Goal: Task Accomplishment & Management: Manage account settings

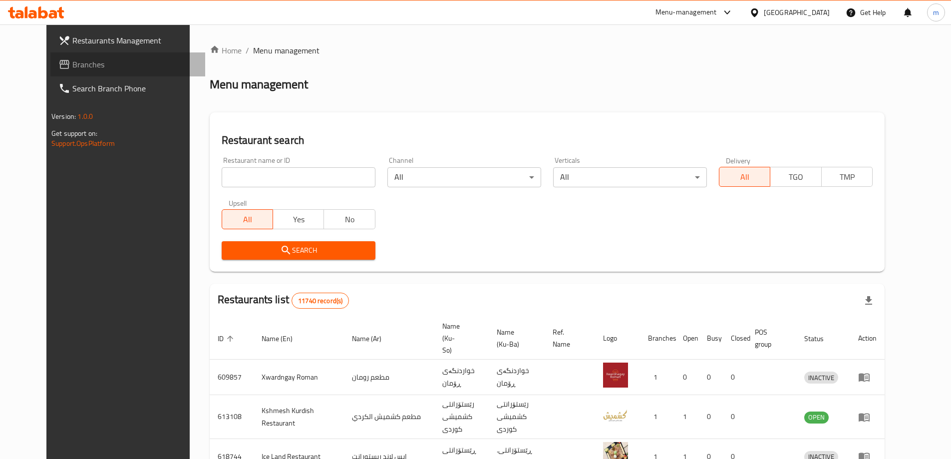
click at [72, 67] on span "Branches" at bounding box center [134, 64] width 125 height 12
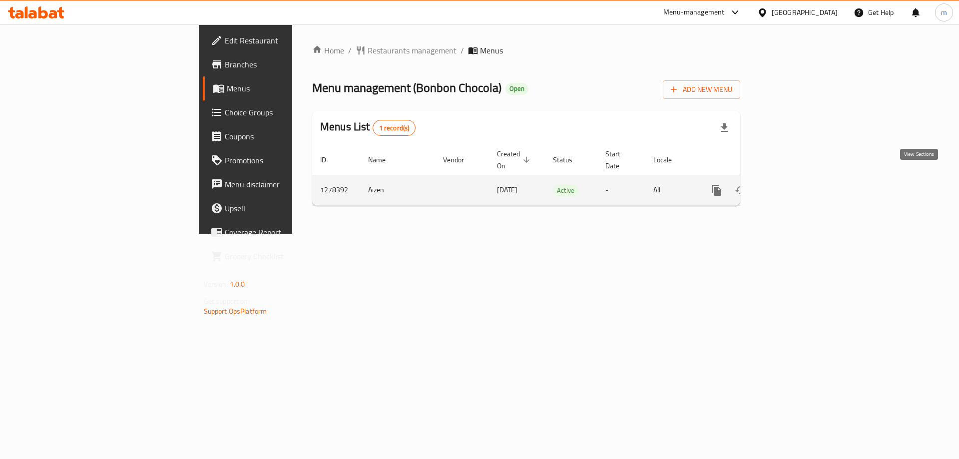
click at [800, 181] on link "enhanced table" at bounding box center [788, 190] width 24 height 24
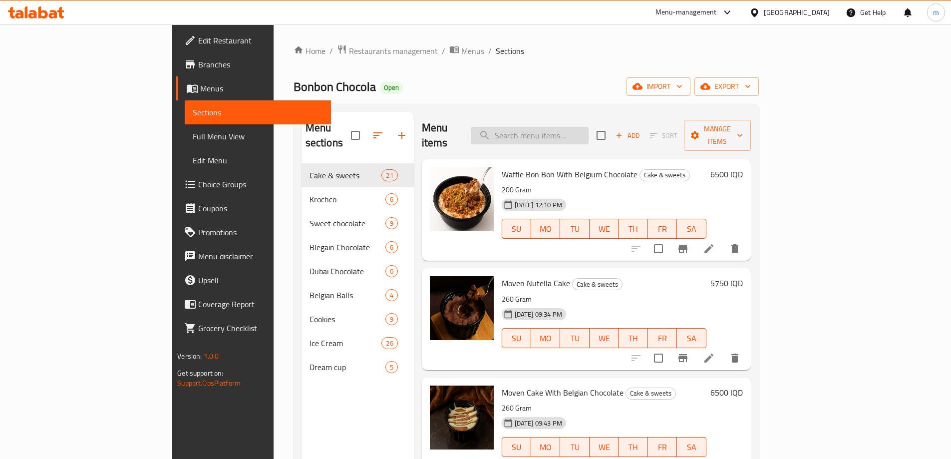
click at [589, 127] on input "search" at bounding box center [530, 135] width 118 height 17
paste input "Cranchy Lotus"
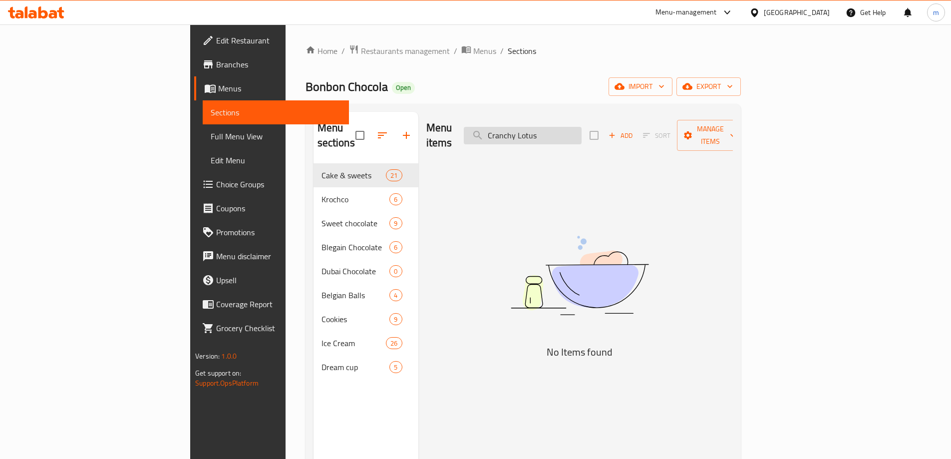
click at [582, 129] on input "Cranchy Lotus" at bounding box center [523, 135] width 118 height 17
paste input "Flake Chocolate Sweet"
type input "Flake Chocolate Sweet"
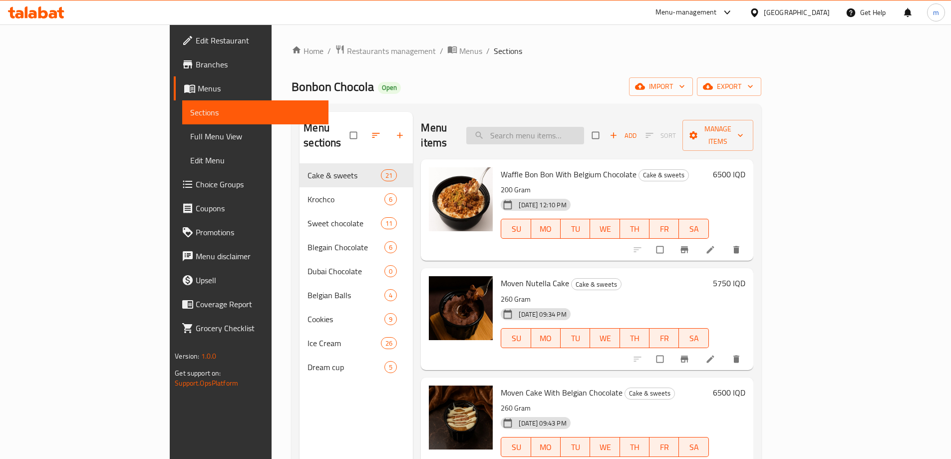
click at [560, 136] on div "Menu items Add Sort Manage items" at bounding box center [587, 135] width 332 height 47
click at [559, 134] on input "search" at bounding box center [525, 135] width 118 height 17
paste input "Flake Chocolate Sweet"
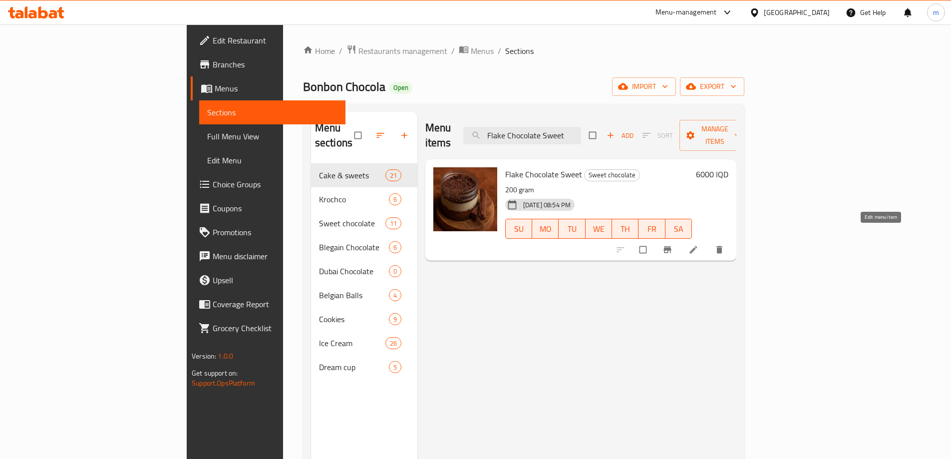
type input "Flake Chocolate Sweet"
click at [701, 245] on link at bounding box center [695, 250] width 12 height 10
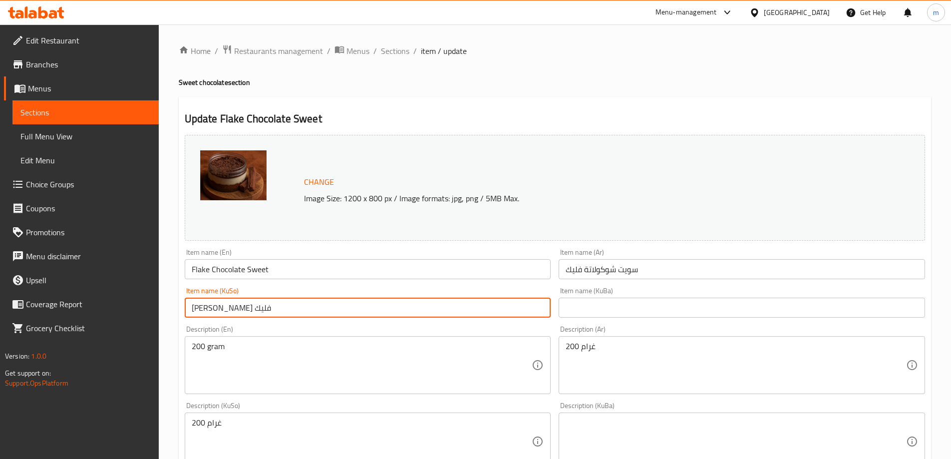
click at [422, 313] on input "[PERSON_NAME] فليك" at bounding box center [368, 308] width 366 height 20
click at [507, 312] on input "[PERSON_NAME] فليك" at bounding box center [368, 308] width 366 height 20
click at [508, 312] on input "[PERSON_NAME] فليك" at bounding box center [368, 308] width 366 height 20
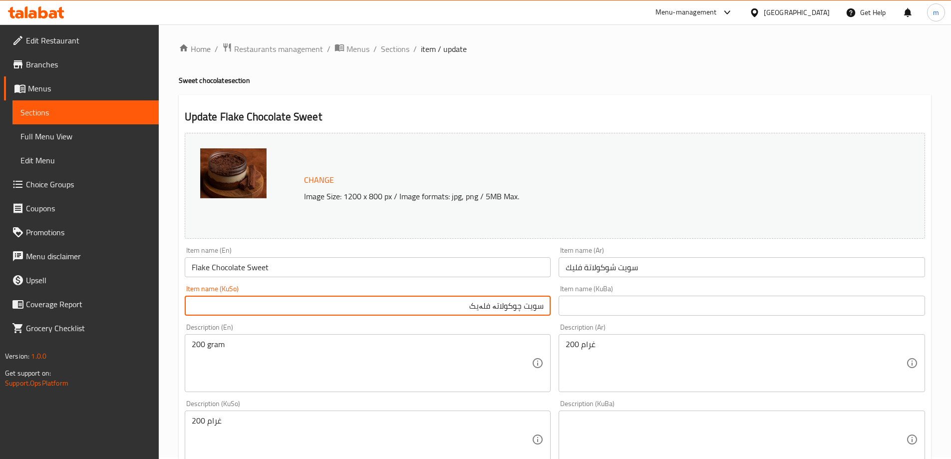
scroll to position [19, 0]
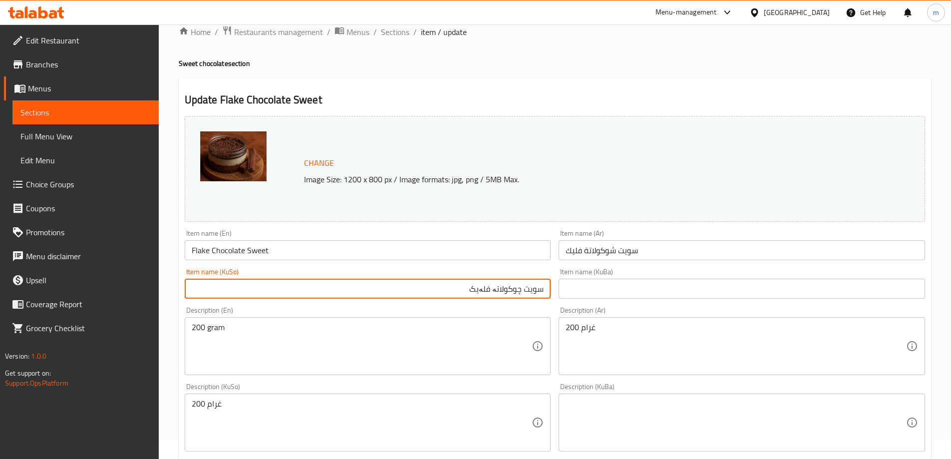
type input "سویت چوکولاتە فلەیک"
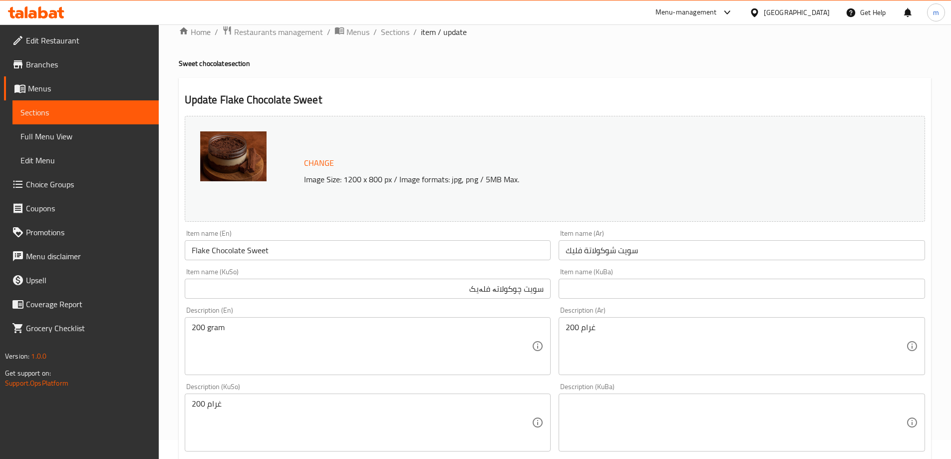
click at [319, 321] on div "200 gram Description (En)" at bounding box center [368, 346] width 366 height 58
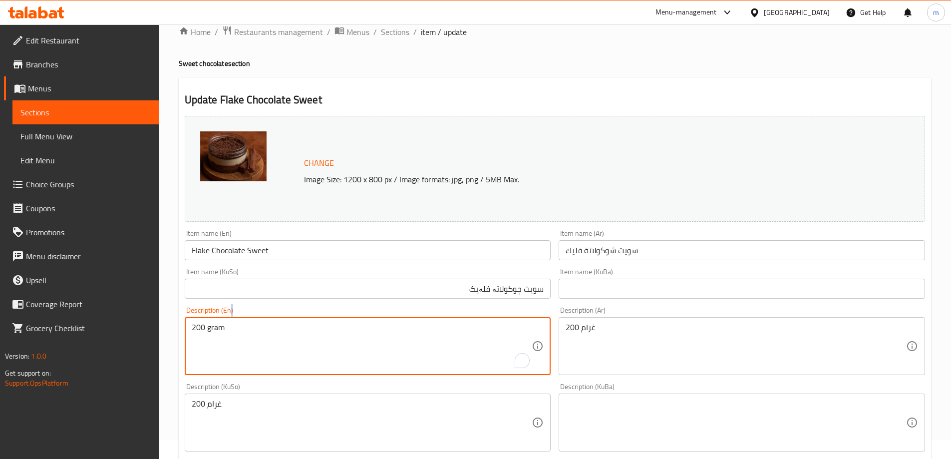
click at [319, 321] on div "200 gram Description (En)" at bounding box center [368, 346] width 366 height 58
click at [319, 323] on textarea "200 gram" at bounding box center [362, 346] width 341 height 47
click at [668, 340] on textarea "200 غرام" at bounding box center [736, 346] width 341 height 47
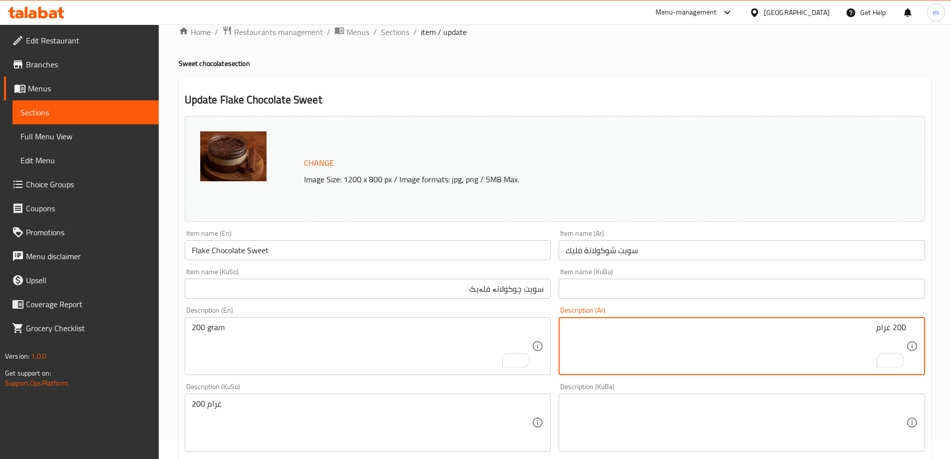
click at [343, 436] on textarea "200 غرام" at bounding box center [362, 422] width 341 height 47
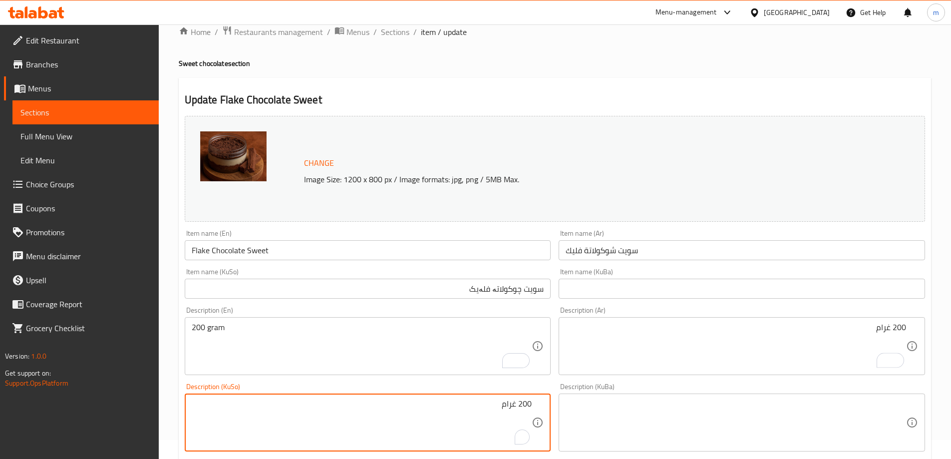
click at [509, 405] on textarea "200 غرام" at bounding box center [362, 422] width 341 height 47
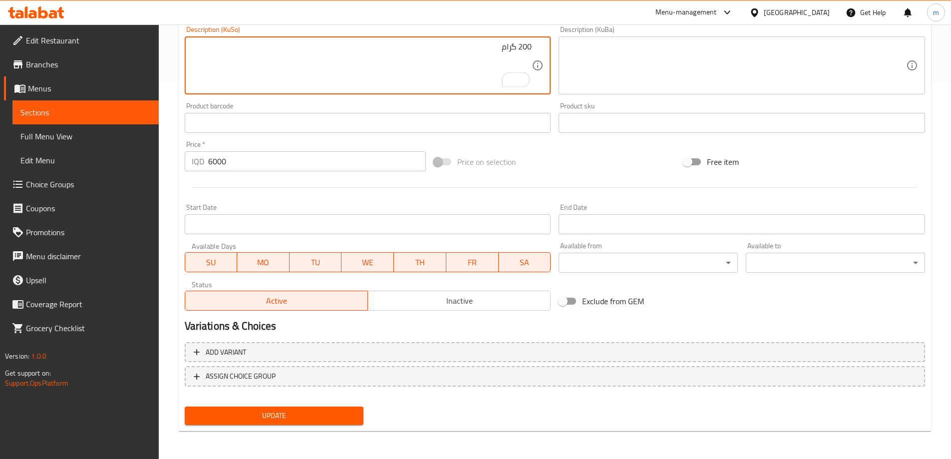
type textarea "200 گرام"
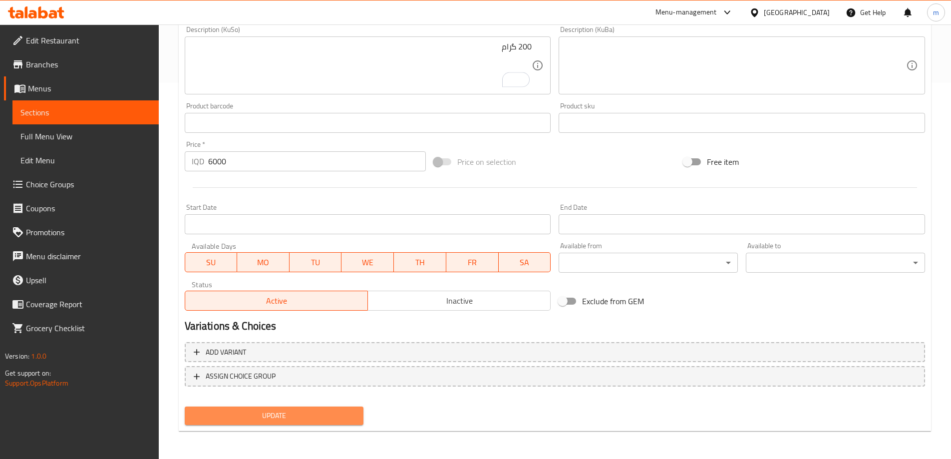
click at [315, 421] on span "Update" at bounding box center [274, 415] width 163 height 12
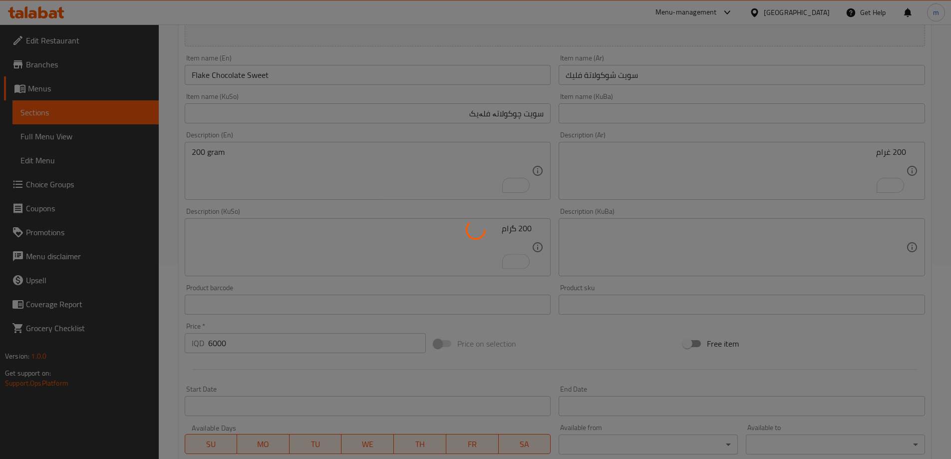
scroll to position [143, 0]
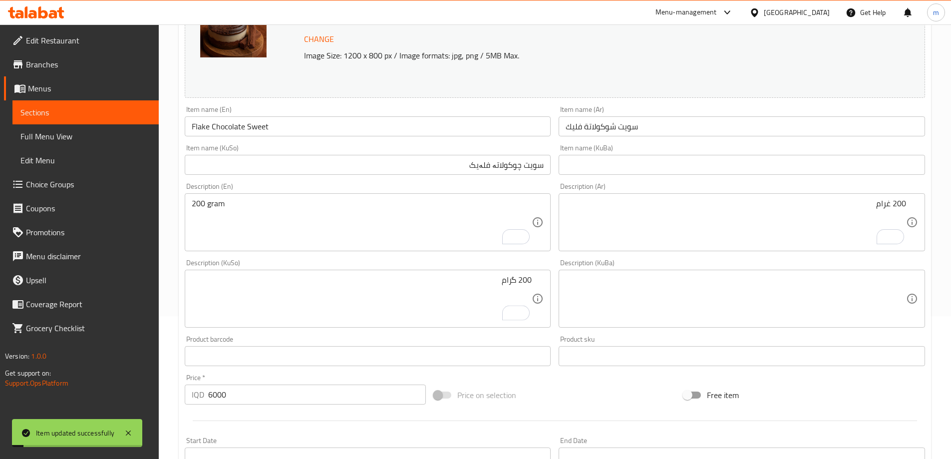
click at [273, 123] on input "Flake Chocolate Sweet" at bounding box center [368, 126] width 366 height 20
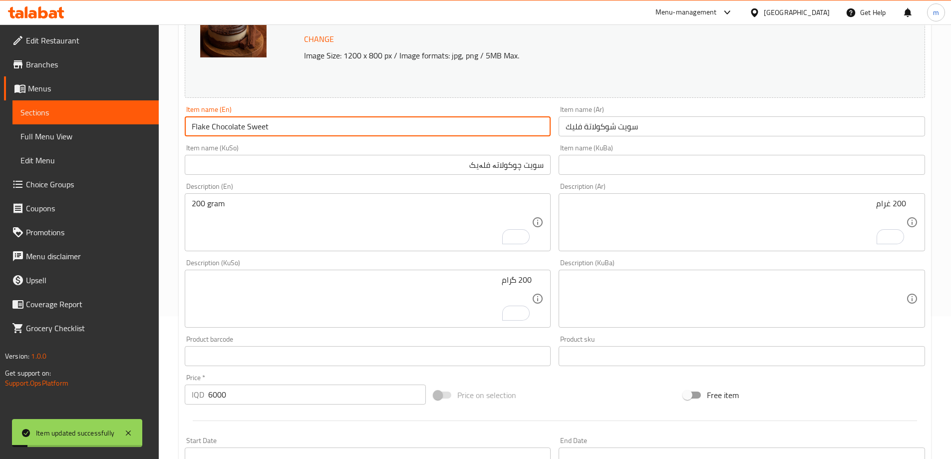
click at [273, 123] on input "Flake Chocolate Sweet" at bounding box center [368, 126] width 366 height 20
click at [79, 132] on span "Full Menu View" at bounding box center [85, 136] width 130 height 12
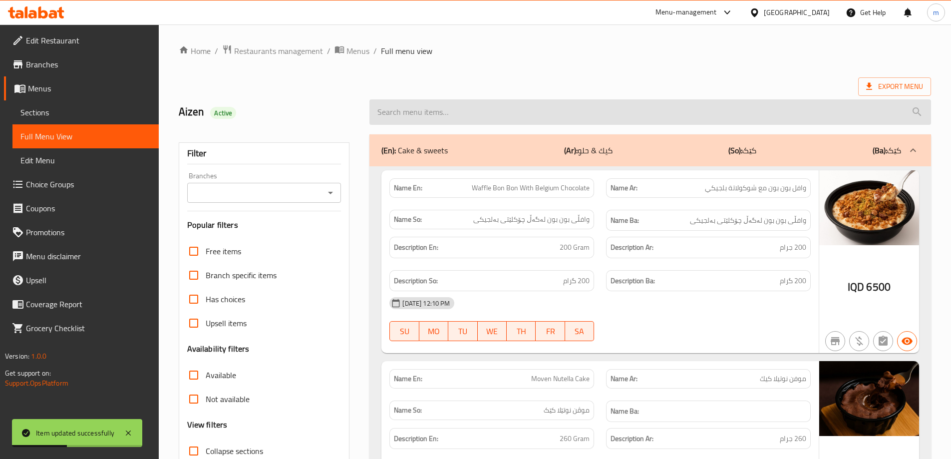
click at [447, 121] on input "search" at bounding box center [650, 111] width 562 height 25
paste input "Flake Chocolate Sweet"
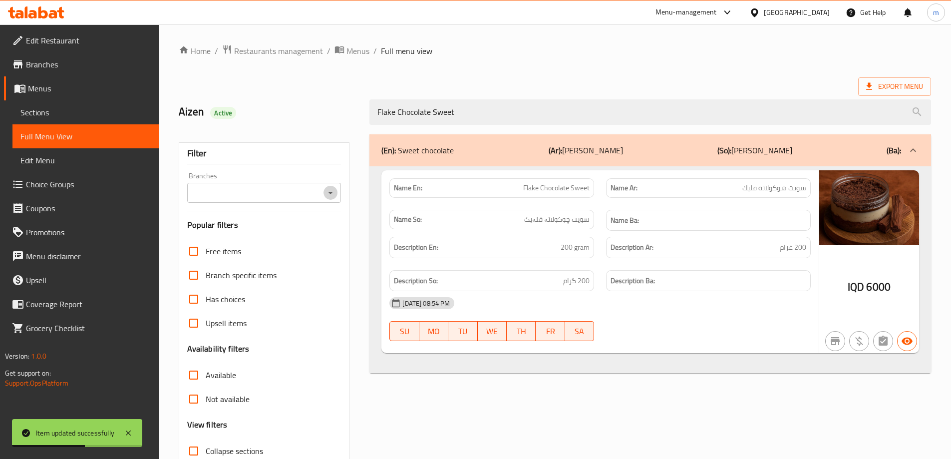
click at [330, 194] on icon "Open" at bounding box center [331, 193] width 12 height 12
type input "Flake Chocolate Sweet"
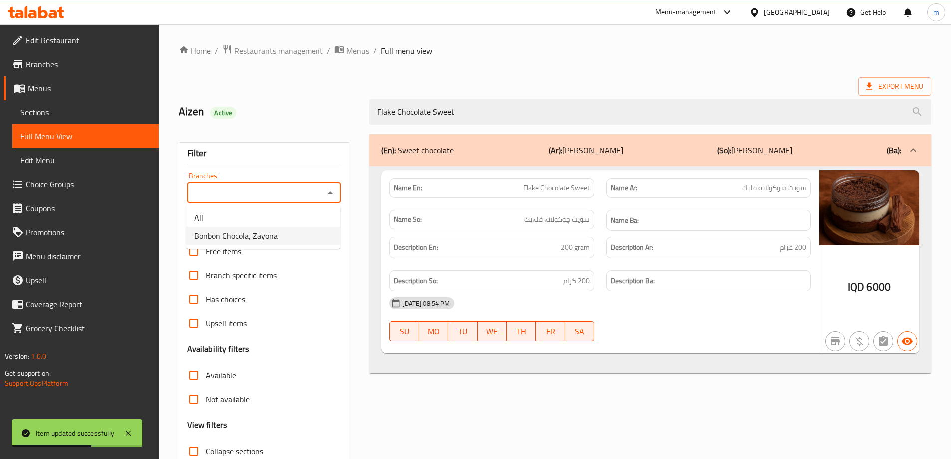
click at [262, 228] on li "Bonbon Chocola, Zayona" at bounding box center [263, 236] width 154 height 18
type input "Bonbon Chocola, Zayona"
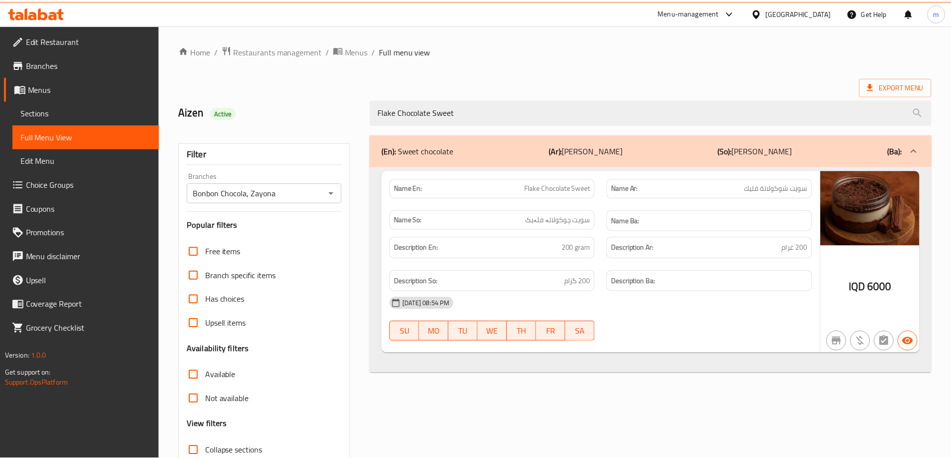
scroll to position [72, 0]
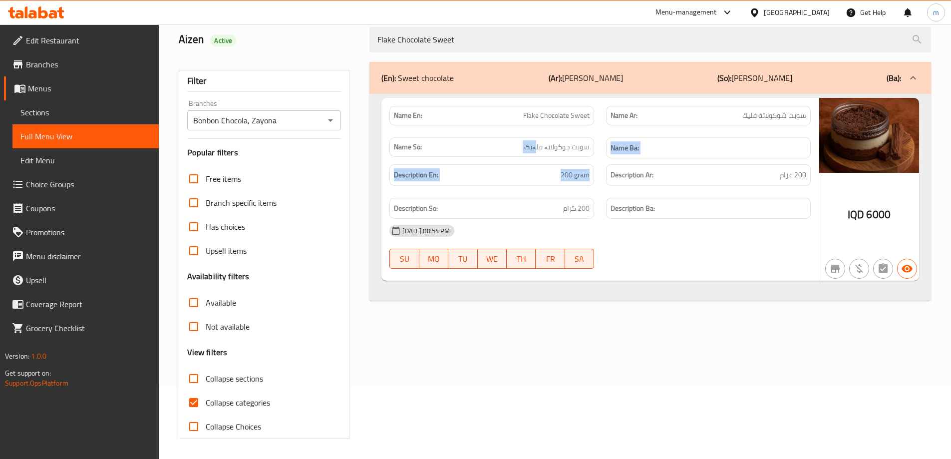
drag, startPoint x: 569, startPoint y: 161, endPoint x: 606, endPoint y: 190, distance: 46.9
click at [607, 184] on div "Name En: Flake Chocolate Sweet Name Ar: سويت شوكولاتة فليك Name So: سویت چوکولا…" at bounding box center [599, 189] width 437 height 183
click at [613, 209] on strong "Description Ba:" at bounding box center [633, 208] width 44 height 12
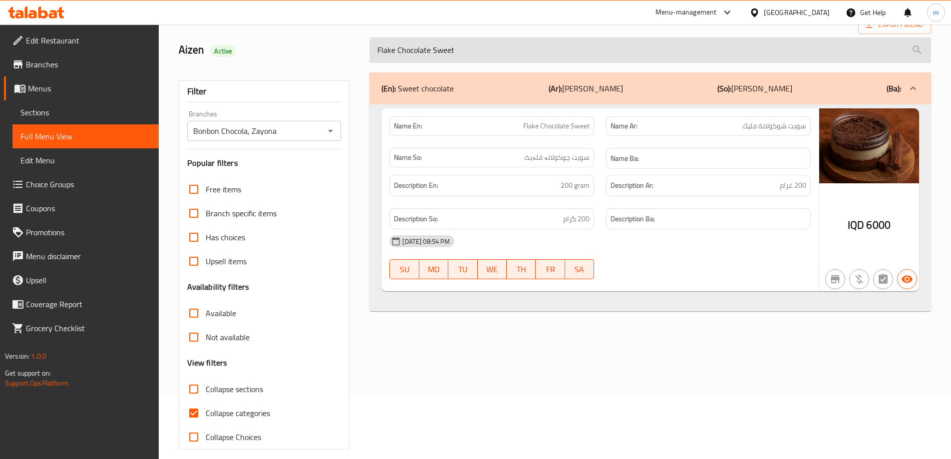
scroll to position [0, 0]
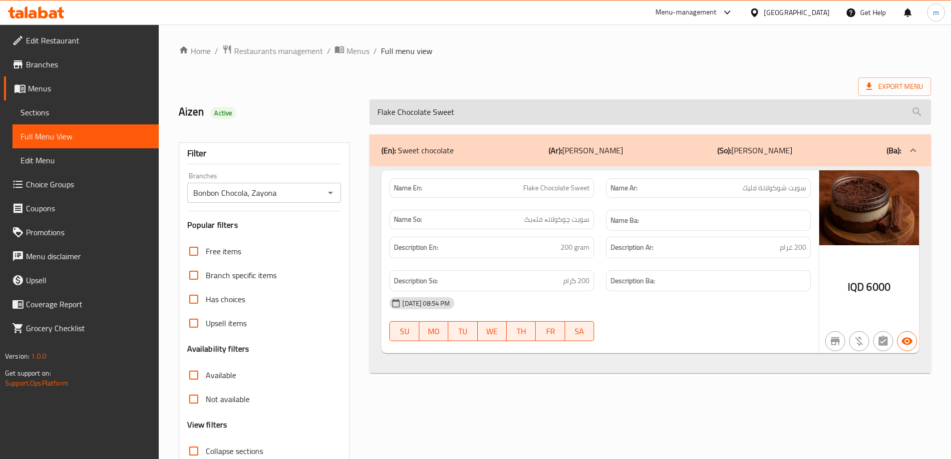
click at [479, 116] on input "Flake Chocolate Sweet" at bounding box center [650, 111] width 562 height 25
paste input "Cranchy Lotus"
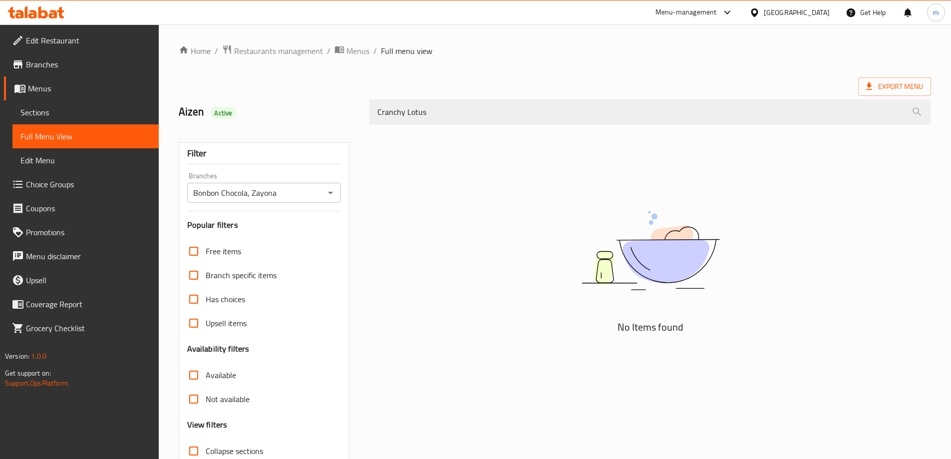
type input "Cranchy Lotus"
click at [79, 114] on span "Sections" at bounding box center [85, 112] width 130 height 12
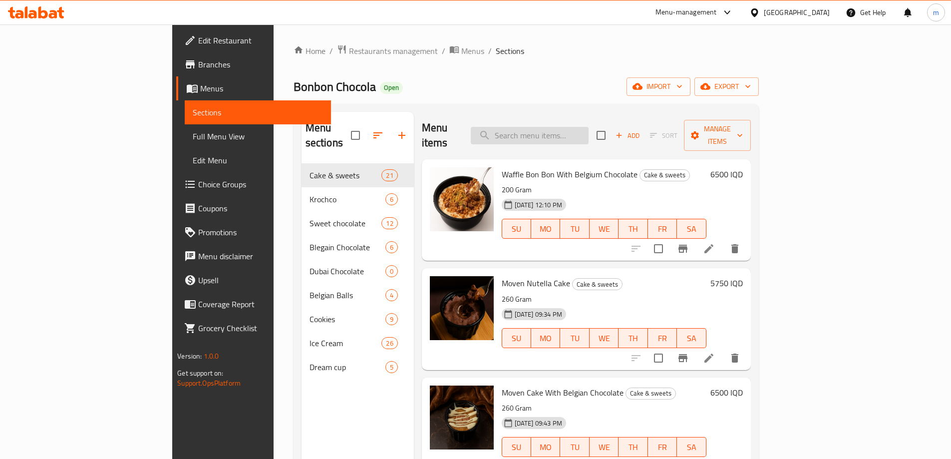
click at [584, 133] on input "search" at bounding box center [530, 135] width 118 height 17
paste input "Cranchy Lotus"
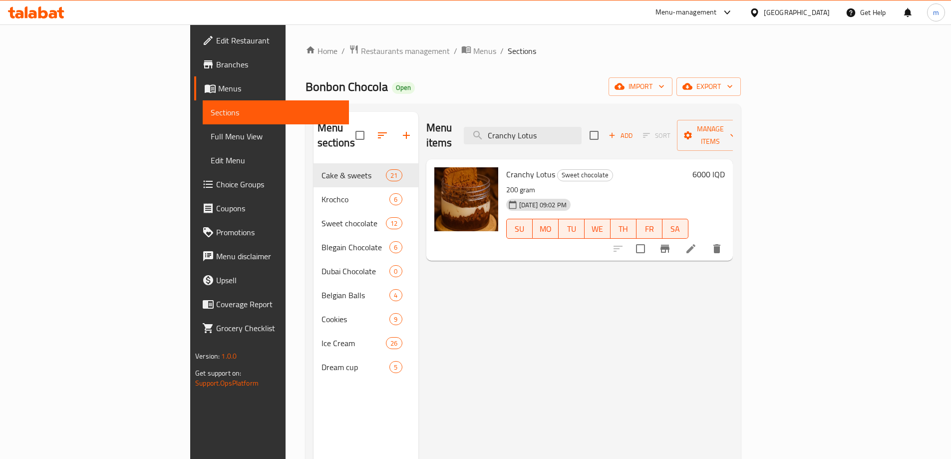
type input "Cranchy Lotus"
click at [697, 243] on icon at bounding box center [691, 249] width 12 height 12
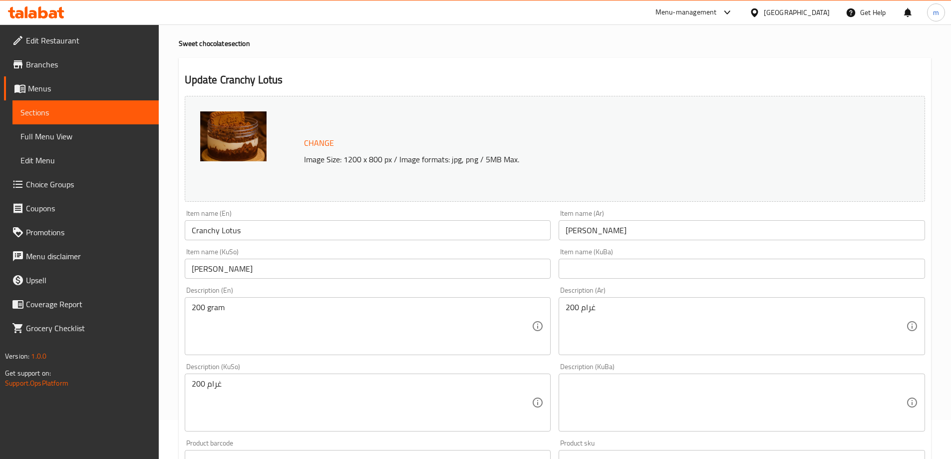
scroll to position [44, 0]
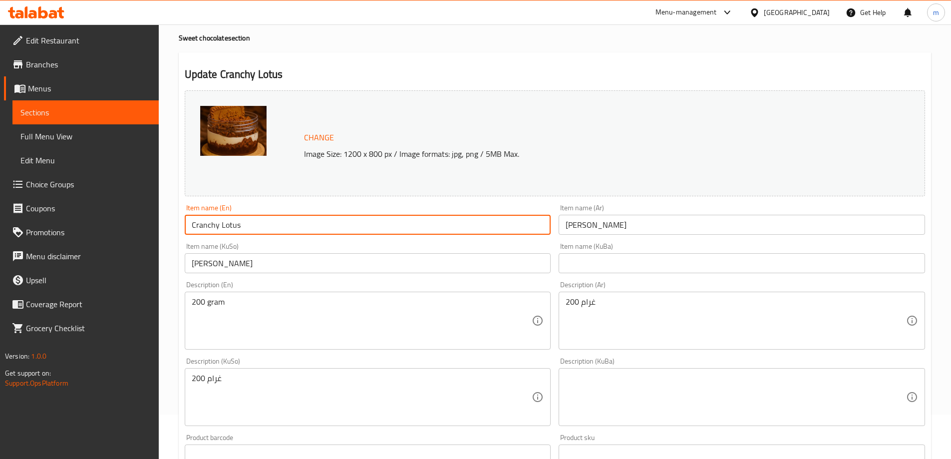
click at [194, 224] on input "Cranchy Lotus" at bounding box center [368, 225] width 366 height 20
click at [192, 222] on input "Cranchy Lotus" at bounding box center [368, 225] width 366 height 20
click at [223, 226] on input "Sweet Cranchy Lotus" at bounding box center [368, 225] width 366 height 20
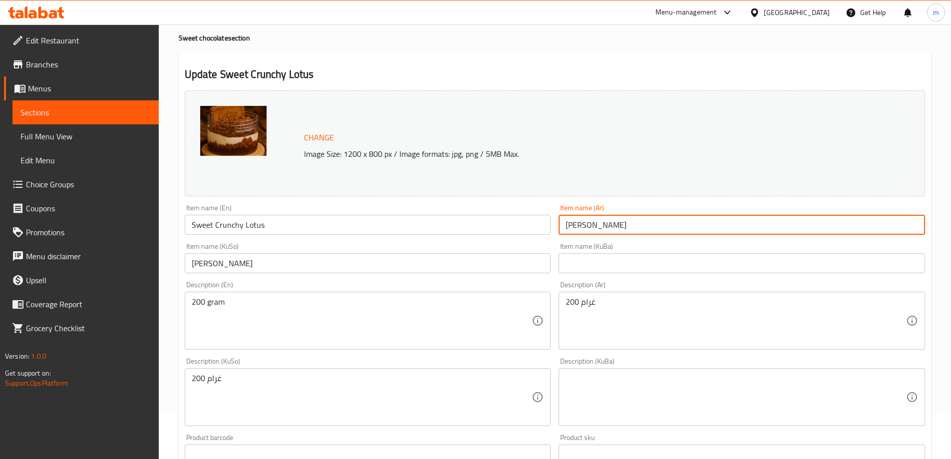
click at [666, 231] on input "[PERSON_NAME]" at bounding box center [742, 225] width 366 height 20
click at [192, 225] on input "Sweet Crunchy Lotus" at bounding box center [368, 225] width 366 height 20
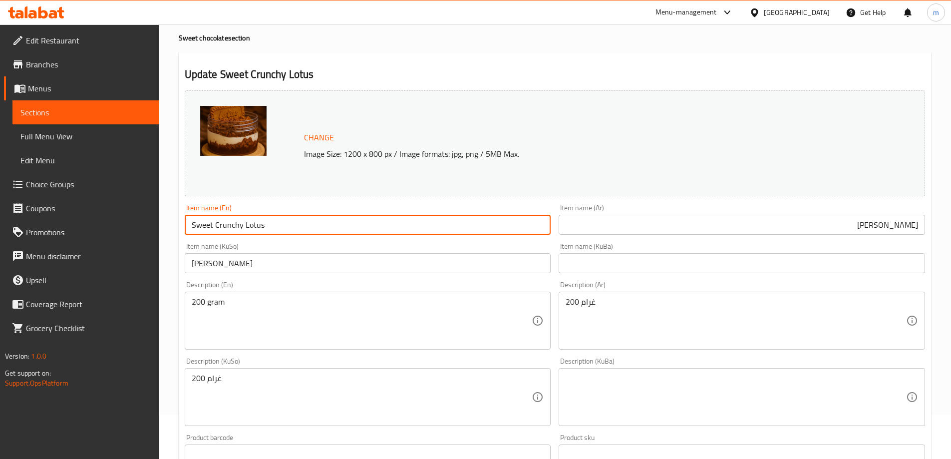
click at [192, 225] on input "Sweet Crunchy Lotus" at bounding box center [368, 225] width 366 height 20
click at [219, 224] on input "Crunchy Lotus" at bounding box center [368, 225] width 366 height 20
click at [221, 227] on input "Crunchy Lotus" at bounding box center [368, 225] width 366 height 20
paste input "Sweet"
click at [230, 225] on input "Crunchy Sweet Lotus" at bounding box center [368, 225] width 366 height 20
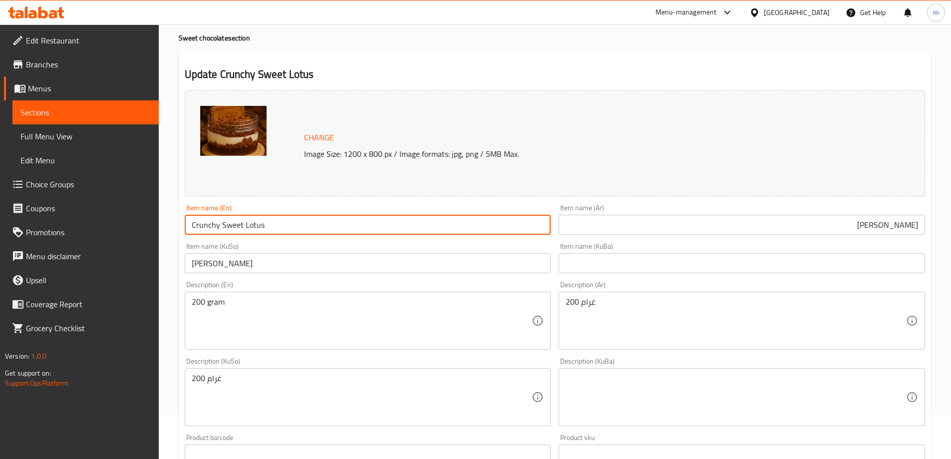
click at [230, 225] on input "Crunchy Sweet Lotus" at bounding box center [368, 225] width 366 height 20
click at [254, 225] on input "Crunchy Lotus" at bounding box center [368, 225] width 366 height 20
click at [193, 223] on input "Crunchy Lotus" at bounding box center [368, 225] width 366 height 20
paste input "Sweet"
type input "Sweet Crunchy Lotus"
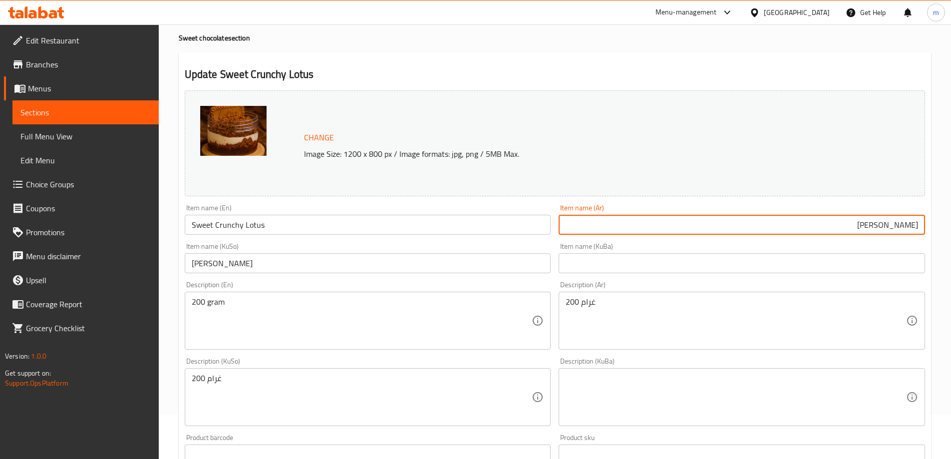
click at [843, 231] on input "[PERSON_NAME]" at bounding box center [742, 225] width 366 height 20
click at [905, 231] on input "[PERSON_NAME]" at bounding box center [742, 225] width 366 height 20
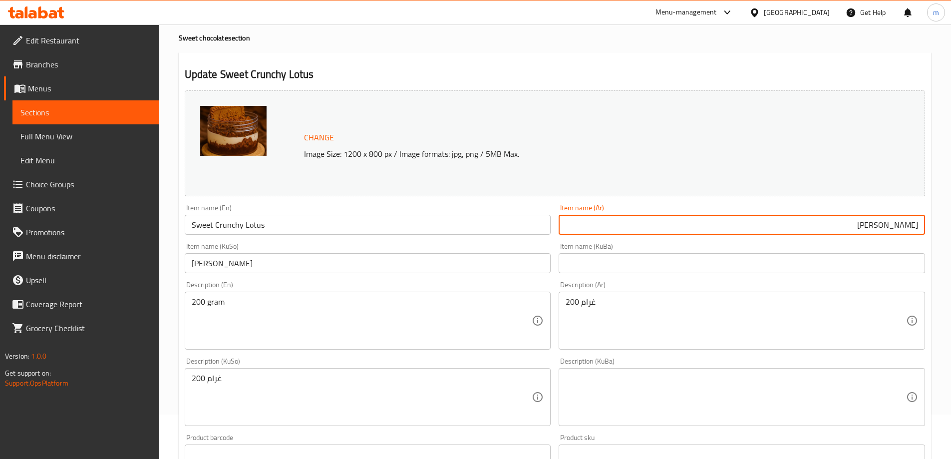
click at [836, 232] on input "[PERSON_NAME]" at bounding box center [742, 225] width 366 height 20
paste input "كرانشي"
click at [883, 223] on input "[PERSON_NAME]" at bounding box center [742, 225] width 366 height 20
click at [849, 223] on input "[PERSON_NAME]" at bounding box center [742, 225] width 366 height 20
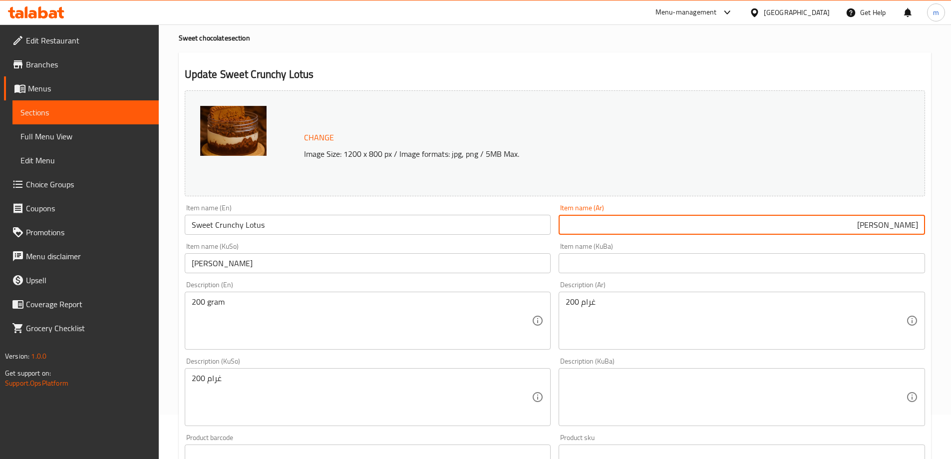
paste input "لوتس"
type input "[PERSON_NAME]"
click at [474, 272] on input "[PERSON_NAME]" at bounding box center [368, 263] width 366 height 20
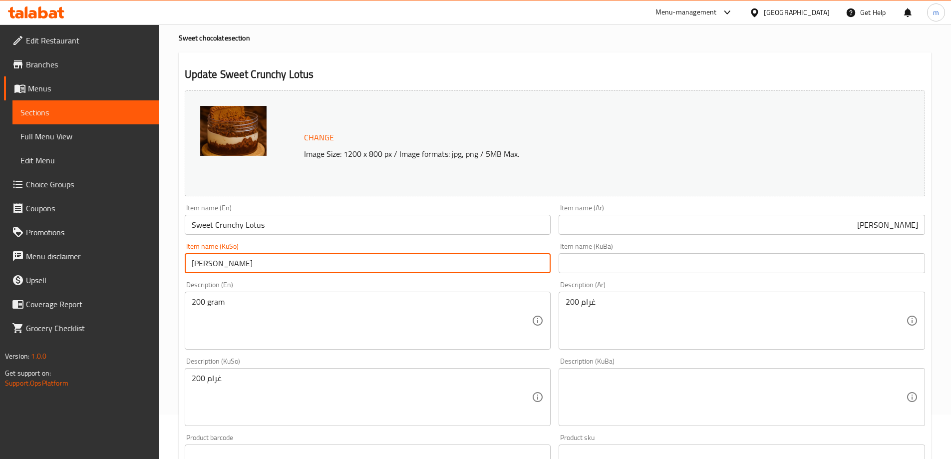
click at [474, 271] on input "[PERSON_NAME]" at bounding box center [368, 263] width 366 height 20
type input "سویت کرانچی لۆتس"
click at [250, 387] on textarea "200 غرام" at bounding box center [362, 396] width 341 height 47
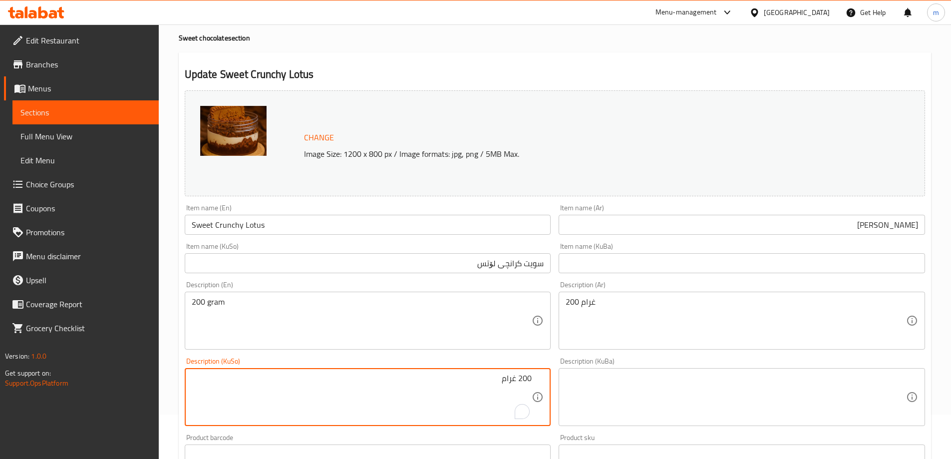
click at [516, 379] on textarea "200 غرام" at bounding box center [362, 396] width 341 height 47
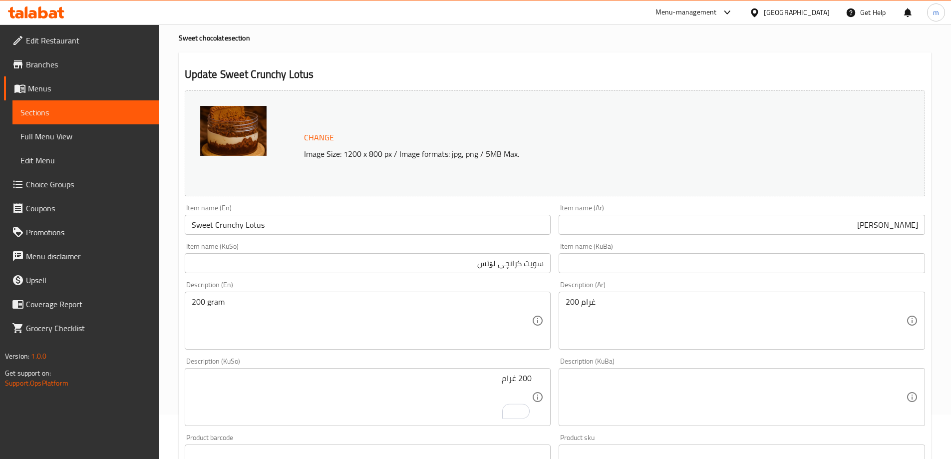
click at [507, 371] on div "200 غرام Description (KuSo)" at bounding box center [368, 397] width 366 height 58
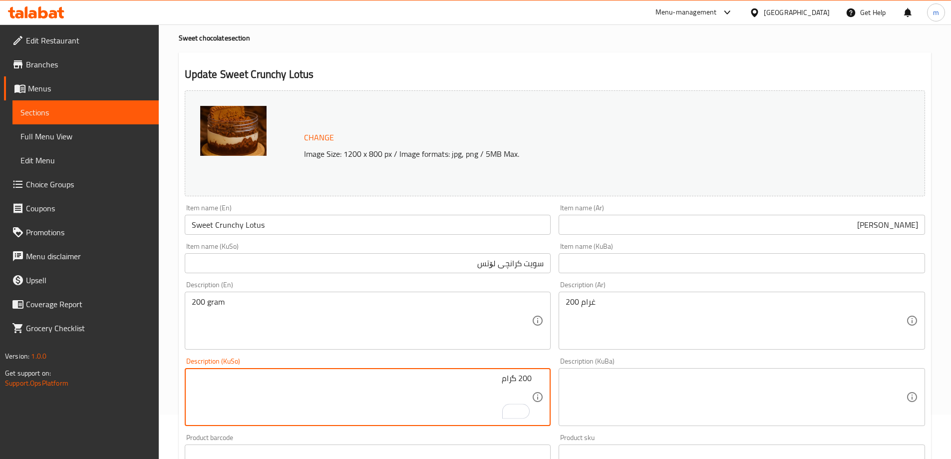
type textarea "200 گرام"
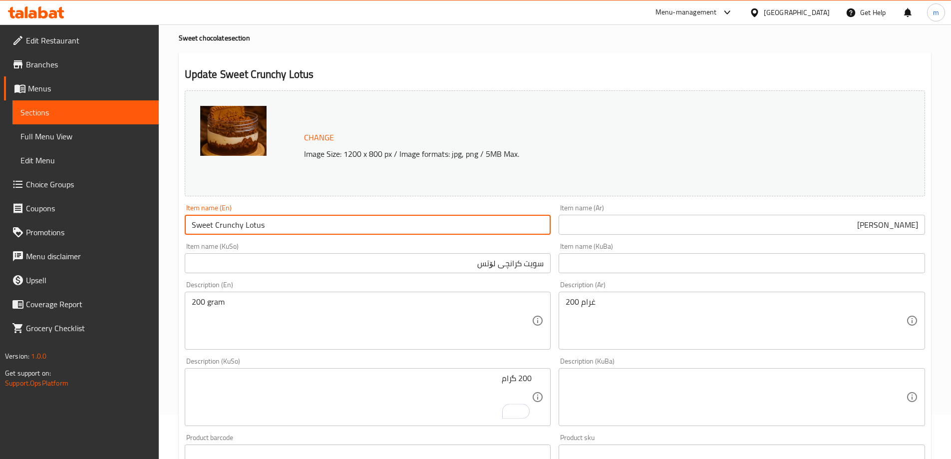
click at [308, 225] on input "Sweet Crunchy Lotus" at bounding box center [368, 225] width 366 height 20
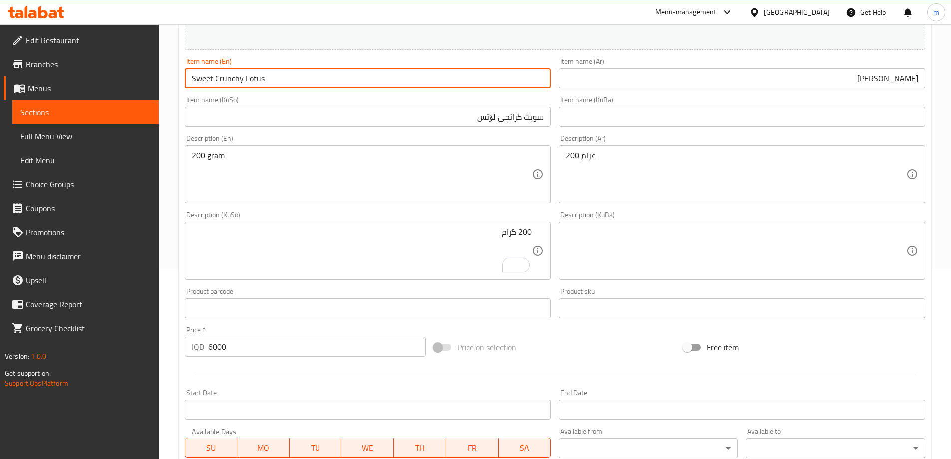
scroll to position [376, 0]
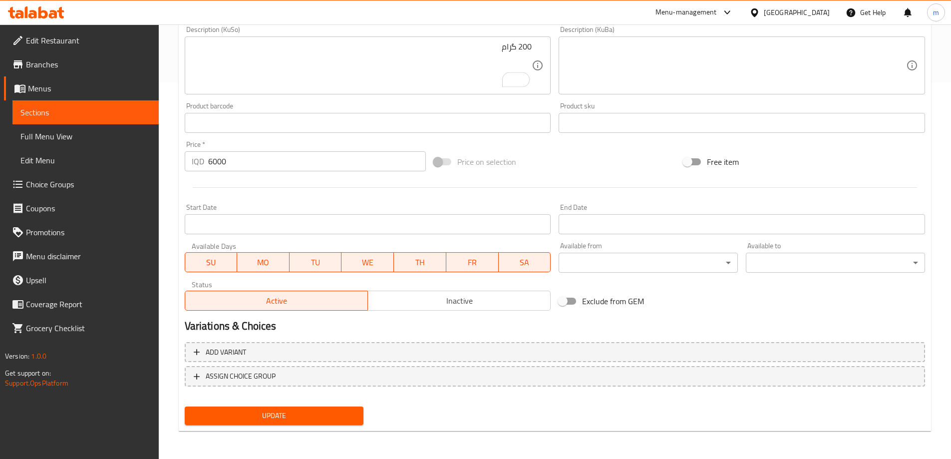
click at [336, 412] on span "Update" at bounding box center [274, 415] width 163 height 12
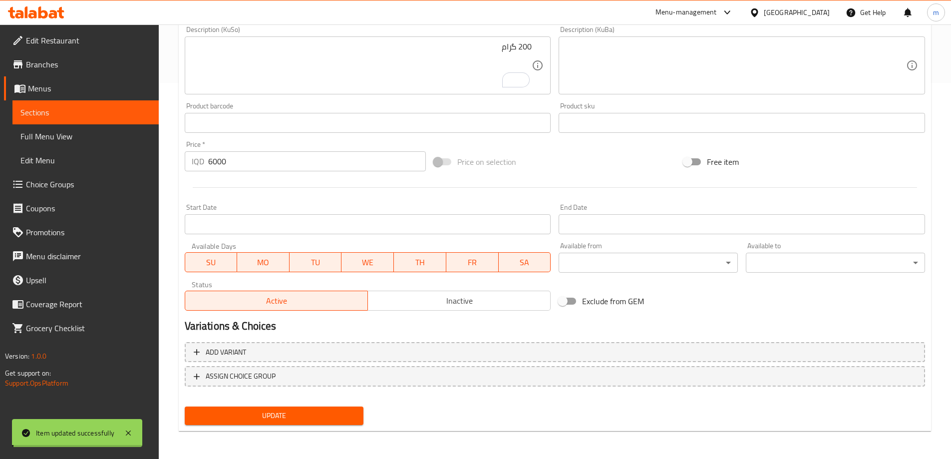
click at [59, 135] on div "Edit Restaurant Branches Menus Sections Full Menu View Edit Menu Choice Groups …" at bounding box center [475, 53] width 951 height 810
click at [59, 135] on span "Full Menu View" at bounding box center [85, 136] width 130 height 12
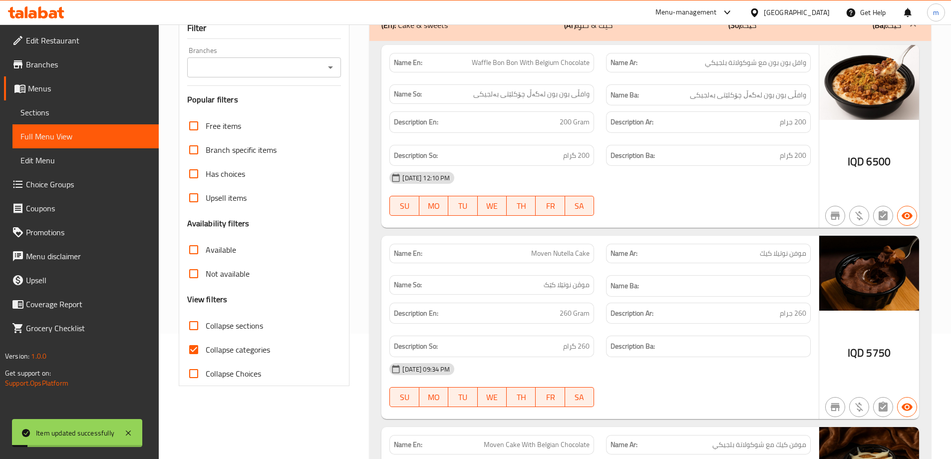
scroll to position [26, 0]
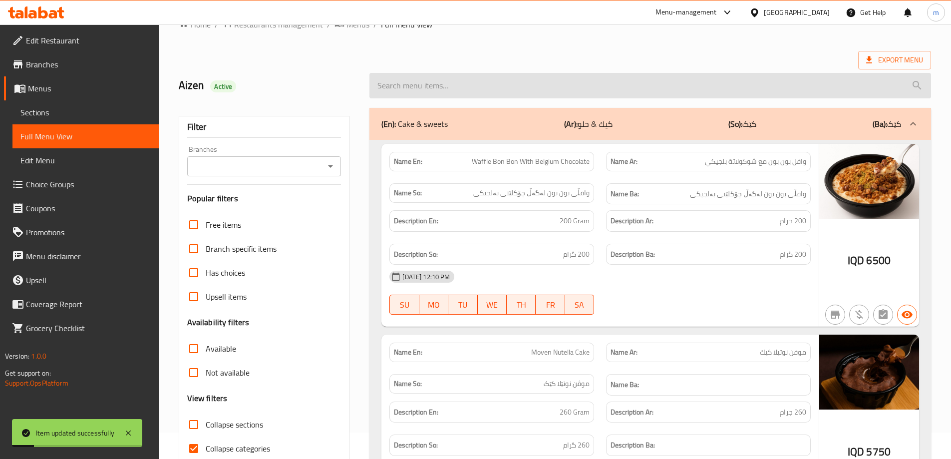
click at [471, 85] on input "search" at bounding box center [650, 85] width 562 height 25
paste input "Flake Chocolate Sweet"
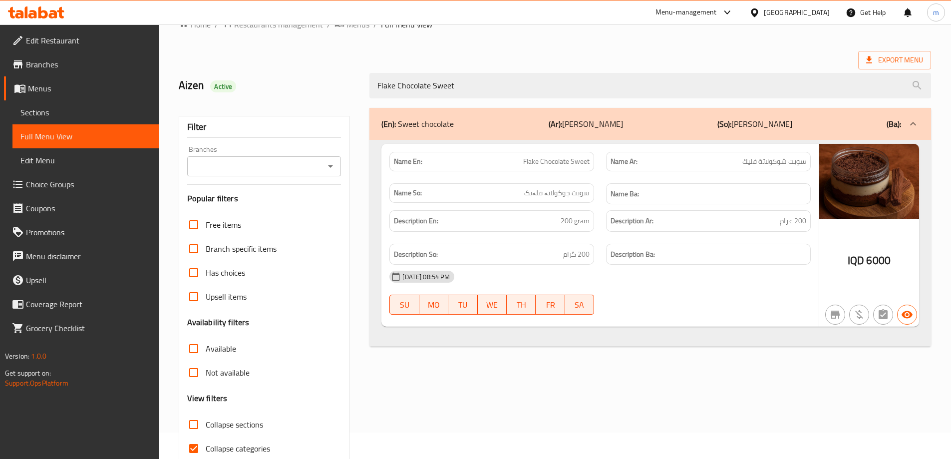
type input "Flake Chocolate Sweet"
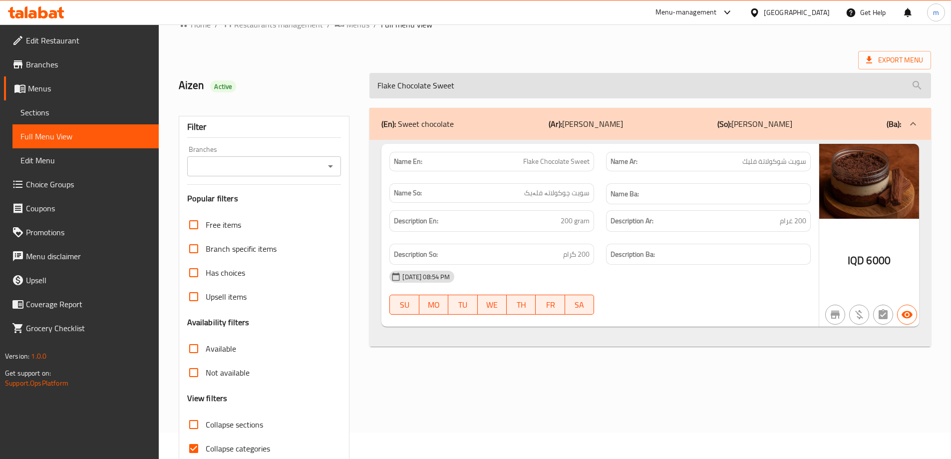
click at [734, 88] on input "Flake Chocolate Sweet" at bounding box center [650, 85] width 562 height 25
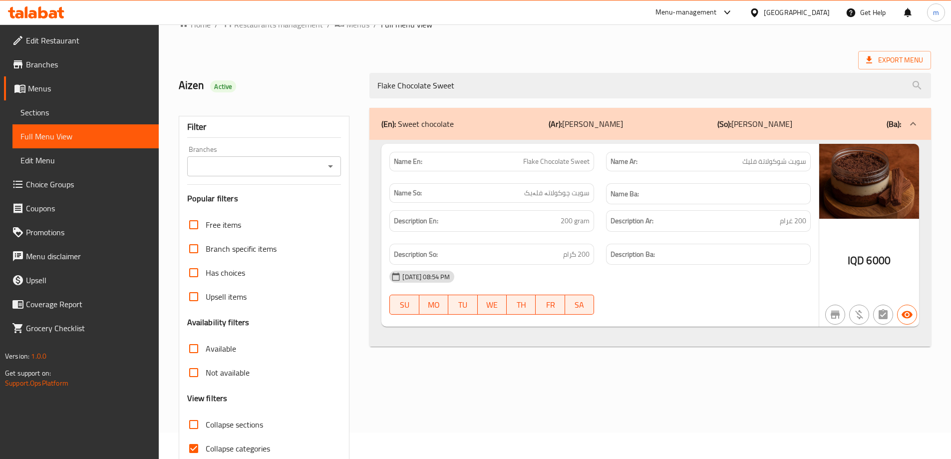
click at [768, 68] on div "Flake Chocolate Sweet" at bounding box center [651, 85] width 574 height 37
click at [71, 103] on link "Sections" at bounding box center [85, 112] width 146 height 24
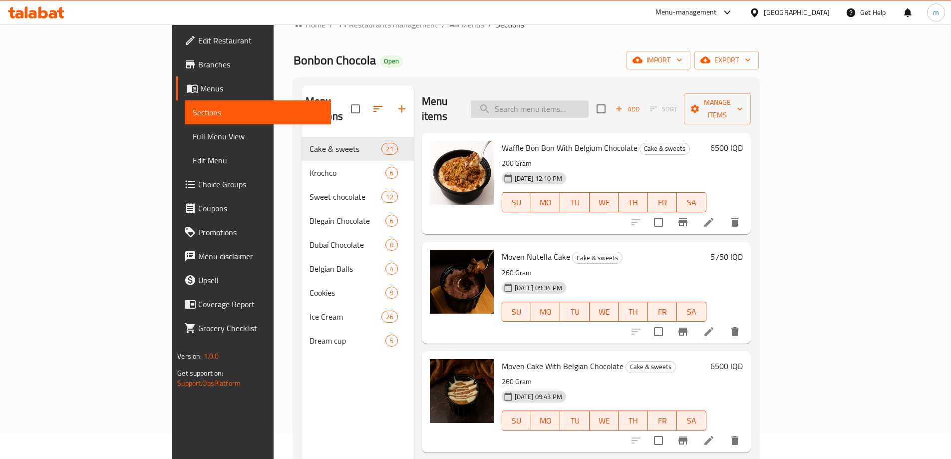
click at [585, 103] on input "search" at bounding box center [530, 108] width 118 height 17
paste input "Flake Chocolate Sweet"
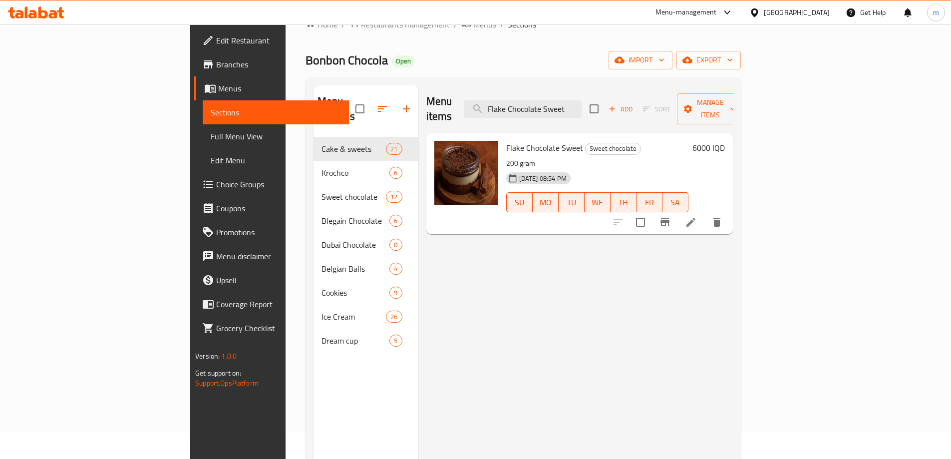
type input "Flake Chocolate Sweet"
click at [697, 216] on icon at bounding box center [691, 222] width 12 height 12
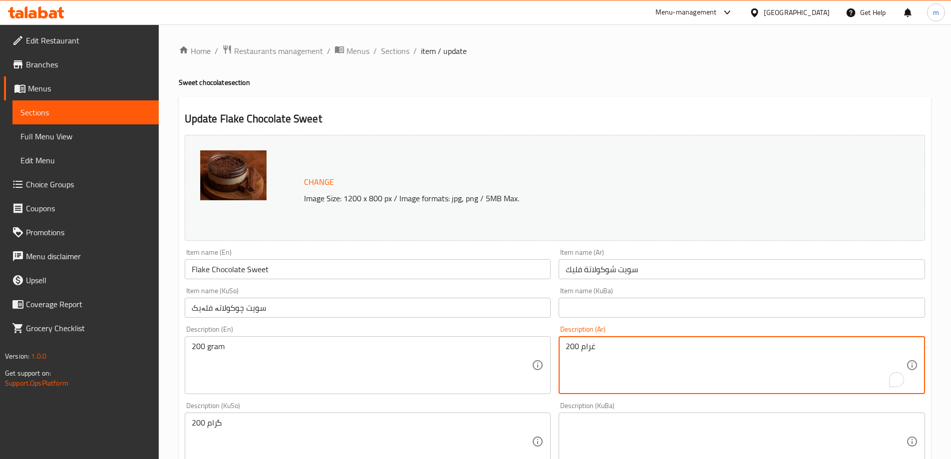
click at [774, 357] on textarea "200 غرام" at bounding box center [736, 365] width 341 height 47
click at [890, 348] on textarea "200 غرام" at bounding box center [736, 365] width 341 height 47
type textarea "200 جرام"
click at [824, 399] on div "Description (KuBa) Description (KuBa)" at bounding box center [742, 436] width 374 height 76
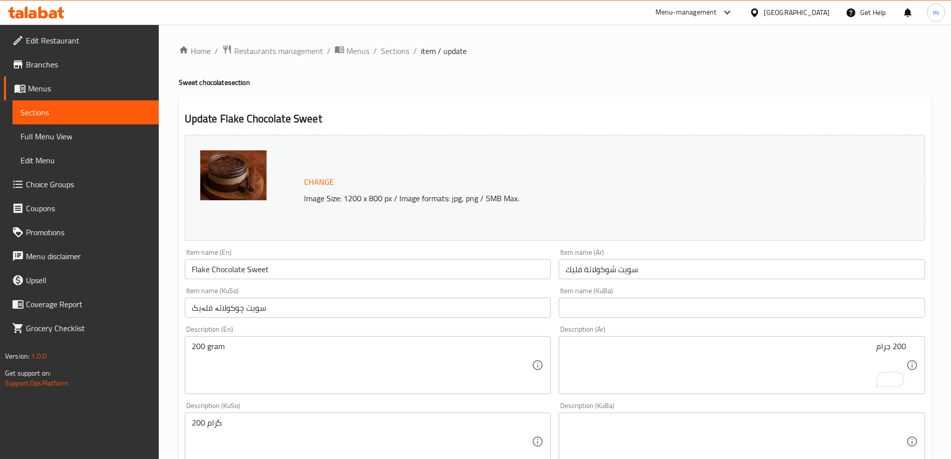
scroll to position [376, 0]
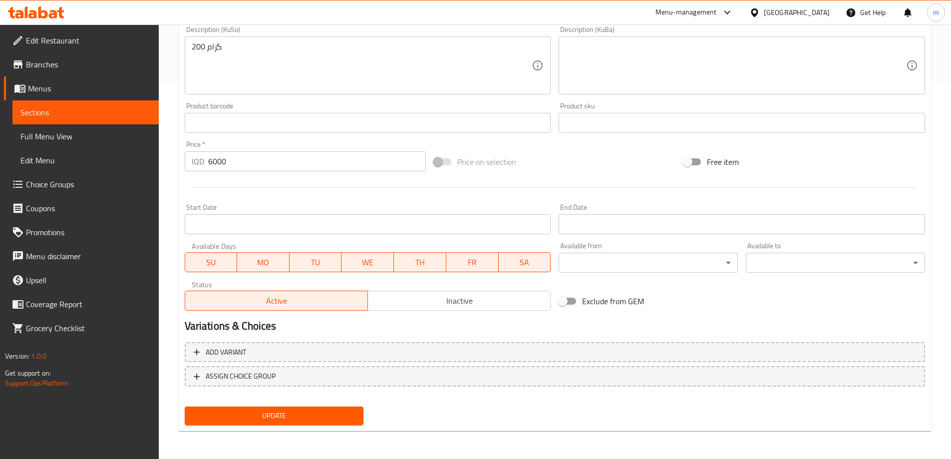
click at [270, 417] on span "Update" at bounding box center [274, 415] width 163 height 12
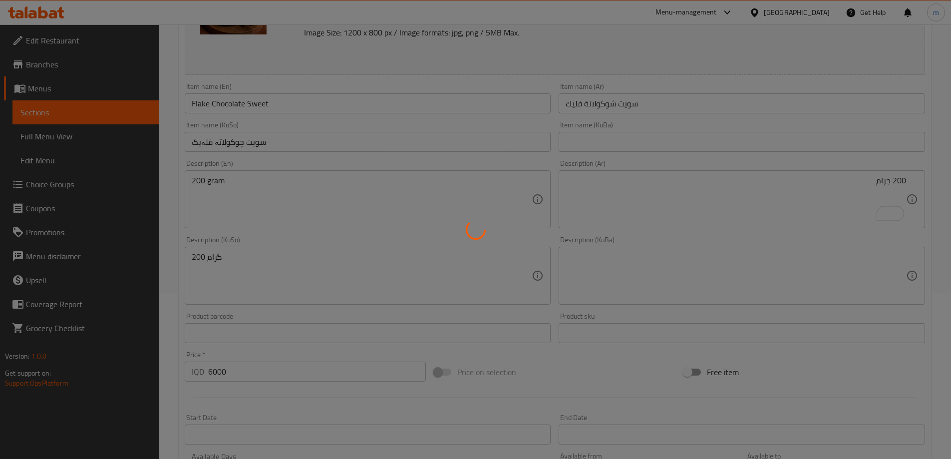
scroll to position [143, 0]
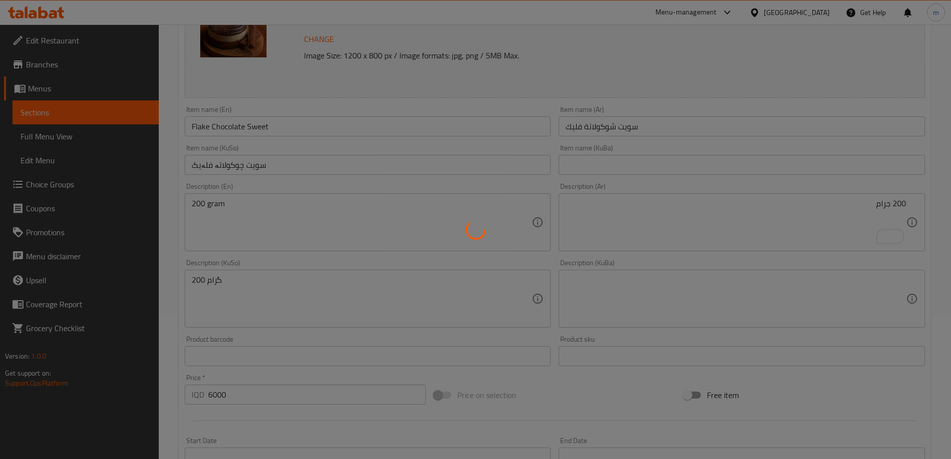
click at [229, 131] on div at bounding box center [475, 229] width 951 height 459
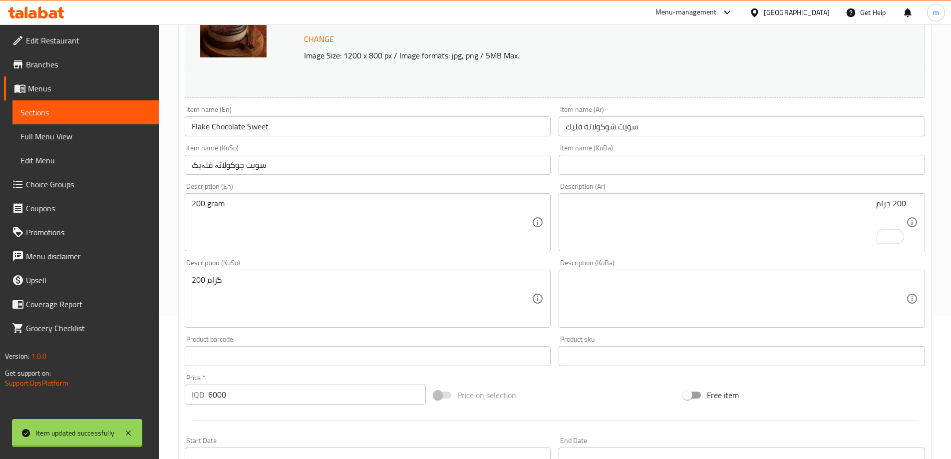
click at [229, 131] on div at bounding box center [475, 229] width 951 height 459
click at [229, 131] on div "Home / Restaurants management / Menus / Sections / item / update Sweet chocolat…" at bounding box center [555, 287] width 752 height 770
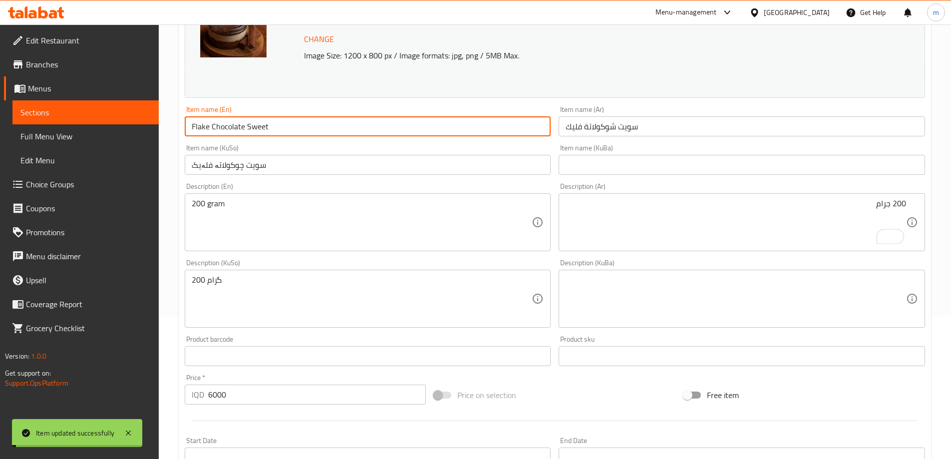
click at [229, 131] on input "Flake Chocolate Sweet" at bounding box center [368, 126] width 366 height 20
click at [33, 133] on span "Full Menu View" at bounding box center [85, 136] width 130 height 12
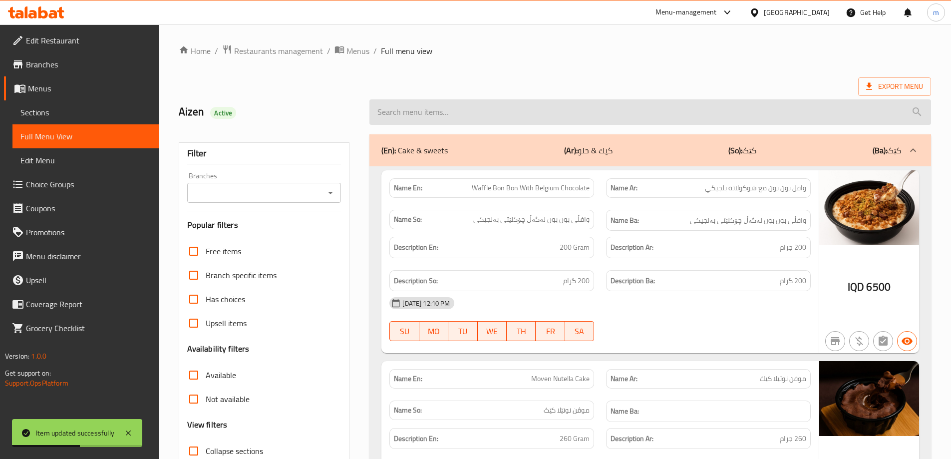
click at [505, 114] on input "search" at bounding box center [650, 111] width 562 height 25
paste input "Flake Chocolate Sweet"
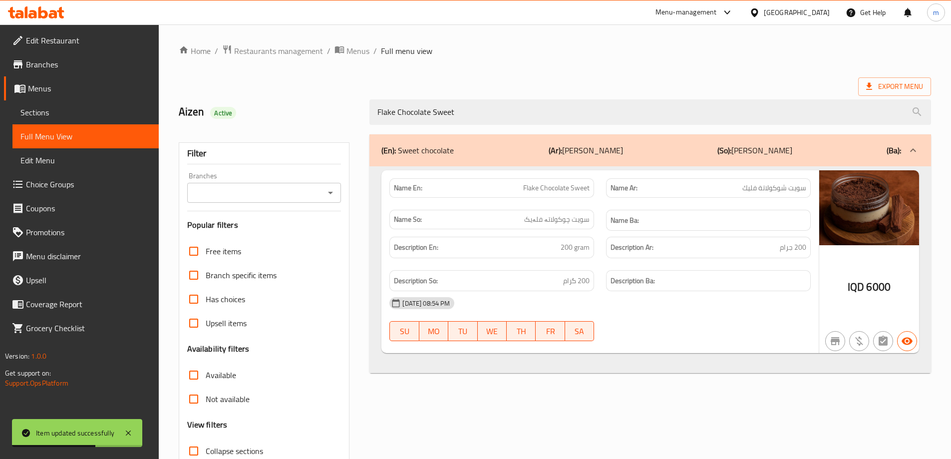
click at [326, 194] on button "Open" at bounding box center [331, 193] width 14 height 14
type input "Flake Chocolate Sweet"
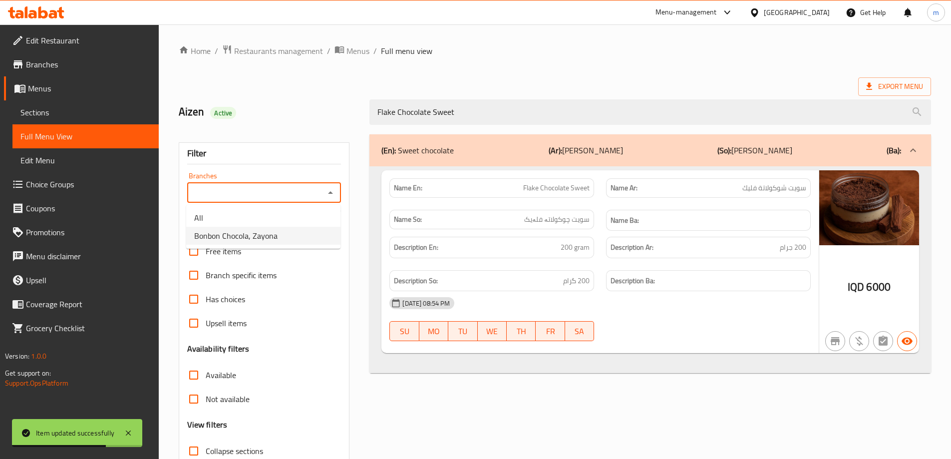
click at [277, 231] on li "Bonbon Chocola, Zayona" at bounding box center [263, 236] width 154 height 18
type input "Bonbon Chocola, Zayona"
click at [304, 137] on div "Filter Branches Bonbon Chocola, Zayona Branches Popular filters Free items Bran…" at bounding box center [268, 322] width 191 height 389
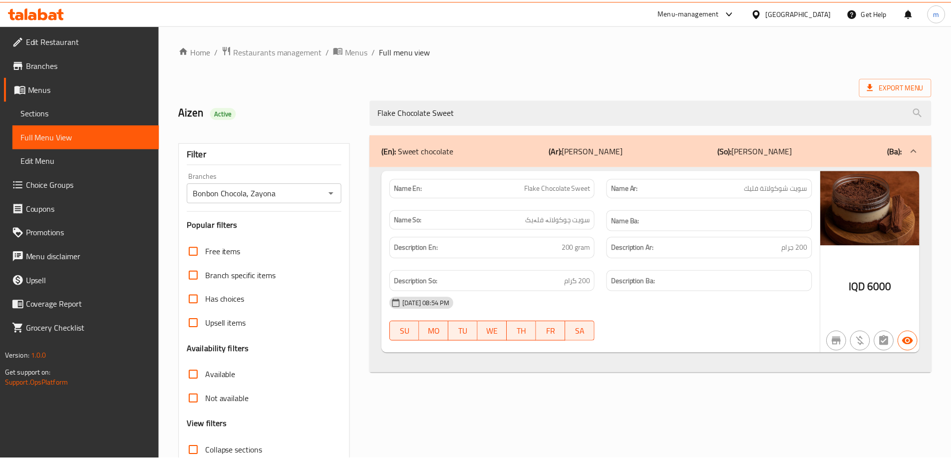
scroll to position [72, 0]
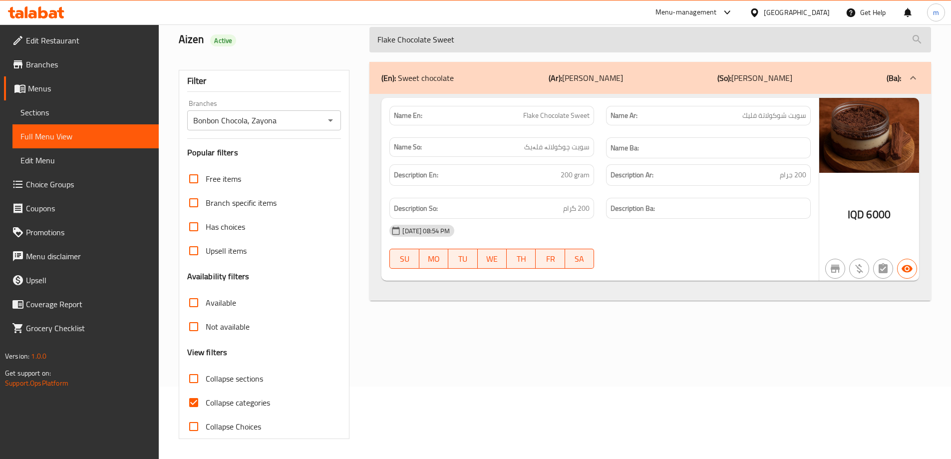
click at [466, 41] on input "Flake Chocolate Sweet" at bounding box center [650, 39] width 562 height 25
paste input "Sweet Crunchy Lotus"
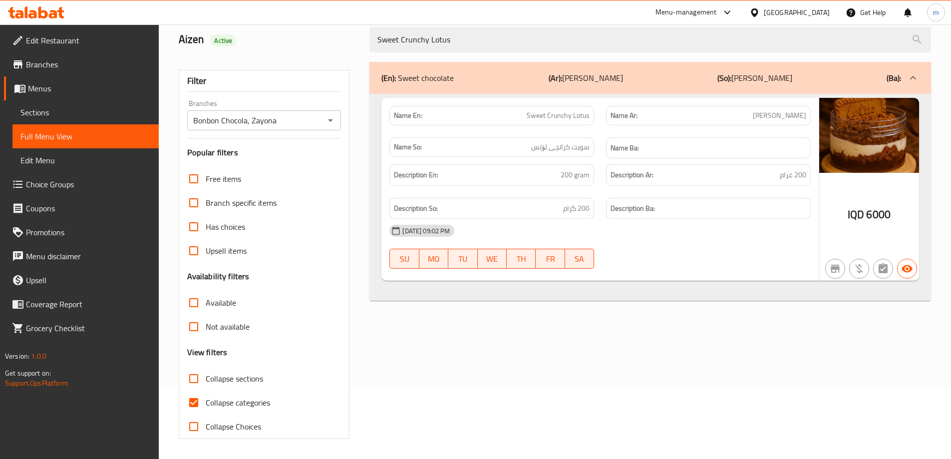
type input "Sweet Crunchy Lotus"
click at [46, 103] on link "Sections" at bounding box center [85, 112] width 146 height 24
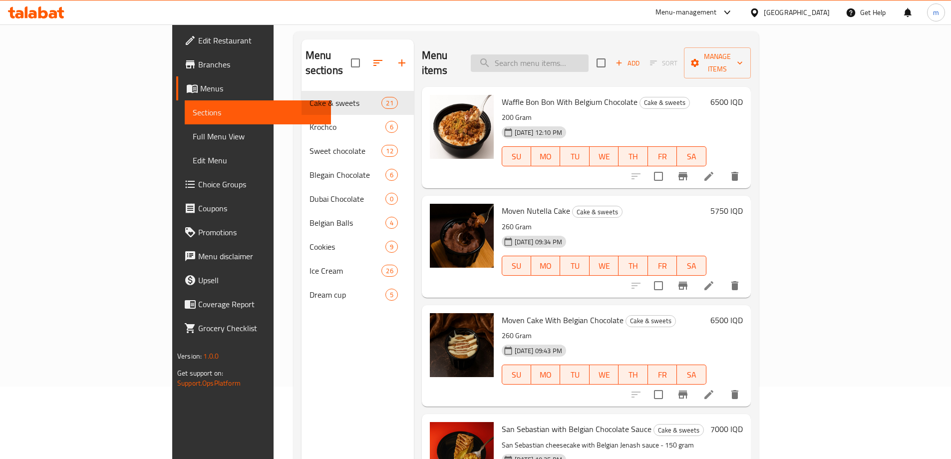
click at [557, 58] on input "search" at bounding box center [530, 62] width 118 height 17
paste input "Sweet Crunchy Lotus"
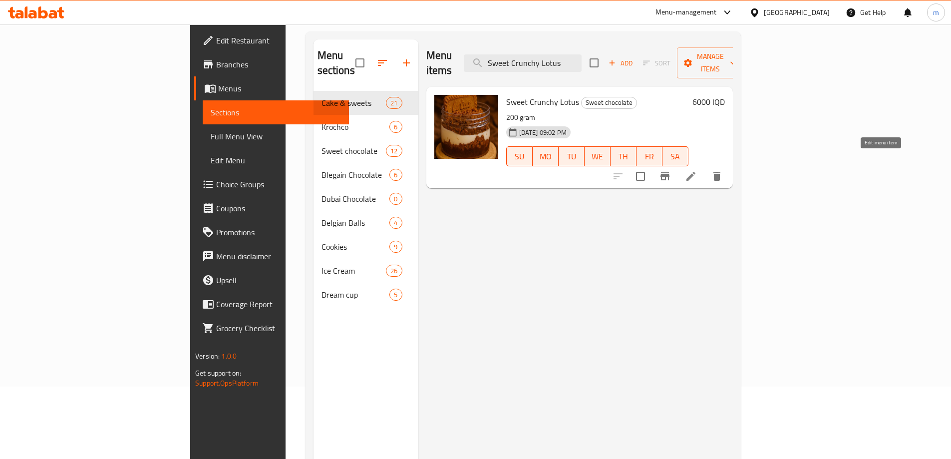
type input "Sweet Crunchy Lotus"
click at [696, 172] on icon at bounding box center [691, 176] width 9 height 9
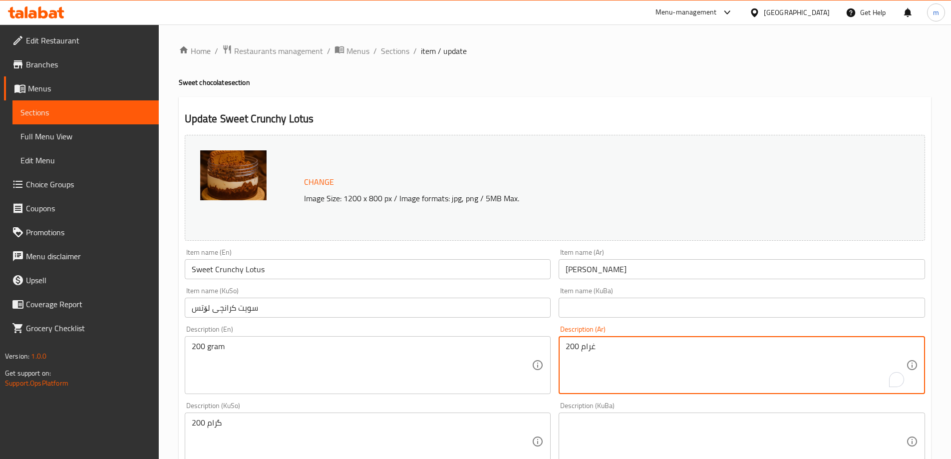
click at [593, 349] on textarea "200 غرام" at bounding box center [736, 365] width 341 height 47
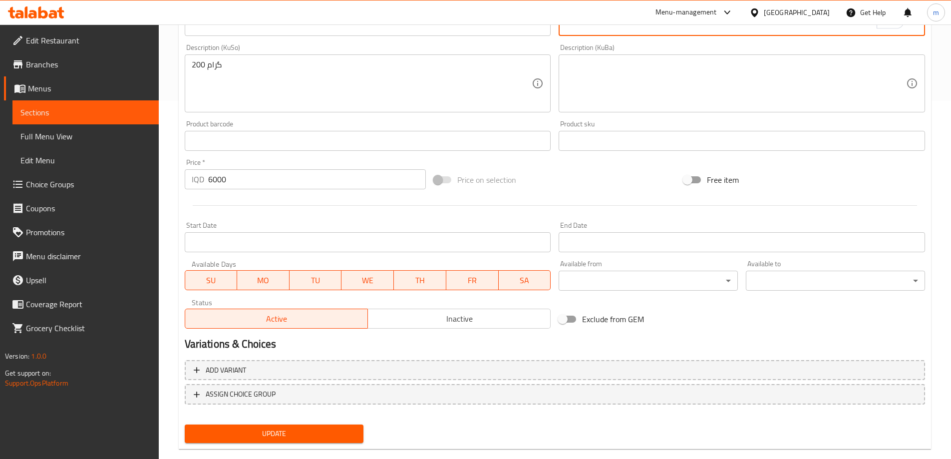
scroll to position [376, 0]
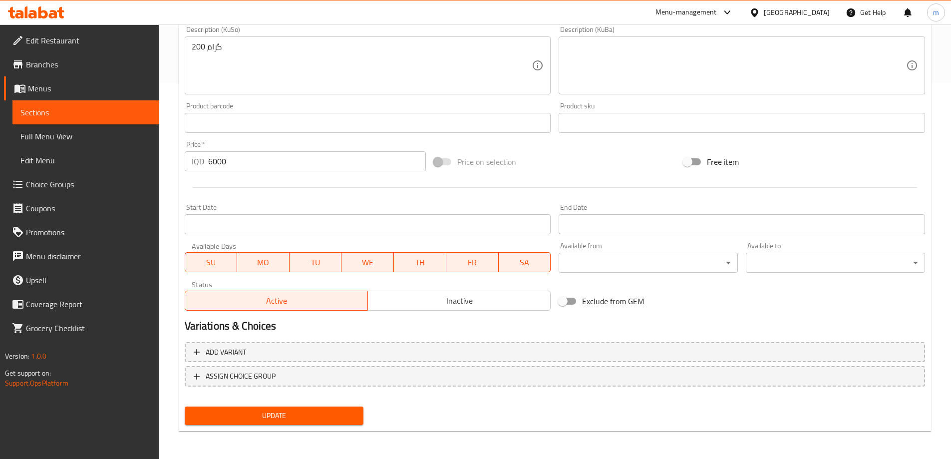
type textarea "200 جرام"
click at [328, 410] on span "Update" at bounding box center [274, 415] width 163 height 12
click at [70, 137] on span "Full Menu View" at bounding box center [85, 136] width 130 height 12
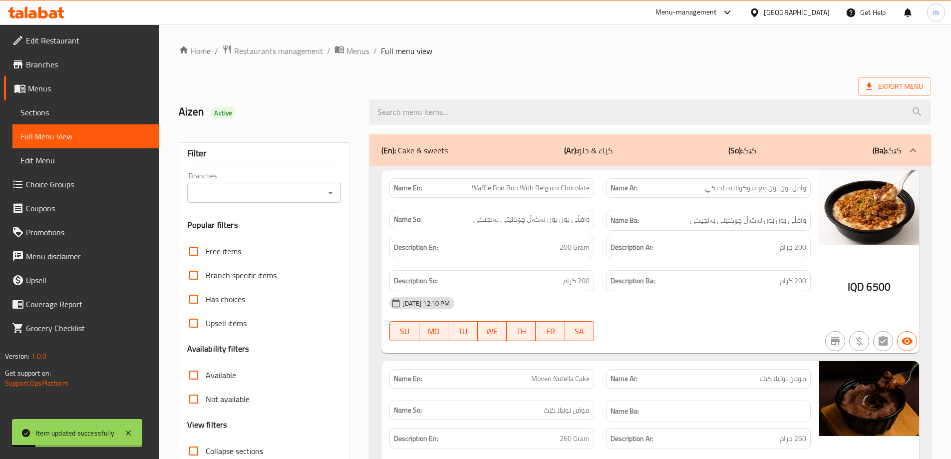
click at [537, 98] on div at bounding box center [651, 111] width 574 height 37
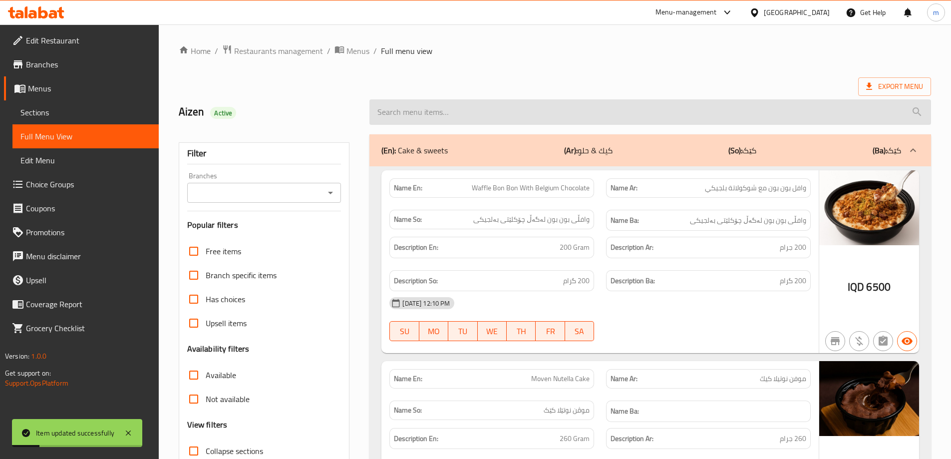
click at [537, 101] on input "search" at bounding box center [650, 111] width 562 height 25
paste input "Sweet Crunchy Lotus"
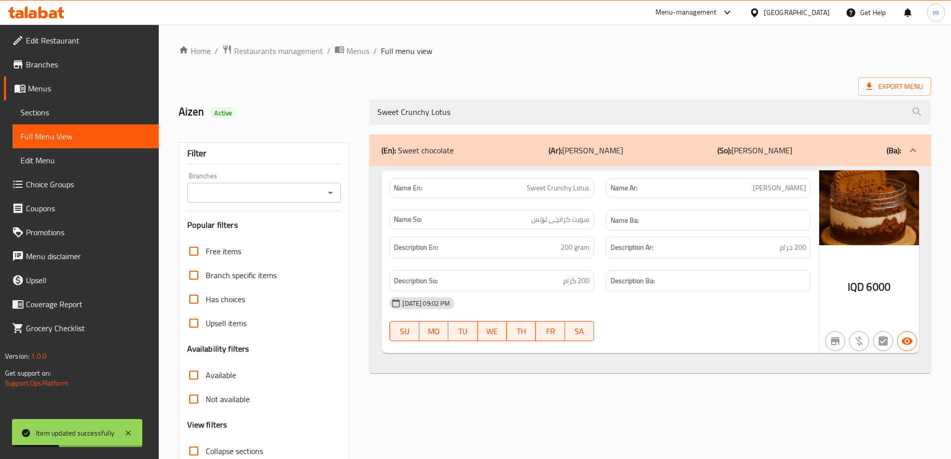
drag, startPoint x: 329, startPoint y: 193, endPoint x: 324, endPoint y: 197, distance: 5.7
click at [329, 193] on icon "Open" at bounding box center [331, 193] width 12 height 12
type input "Sweet Crunchy Lotus"
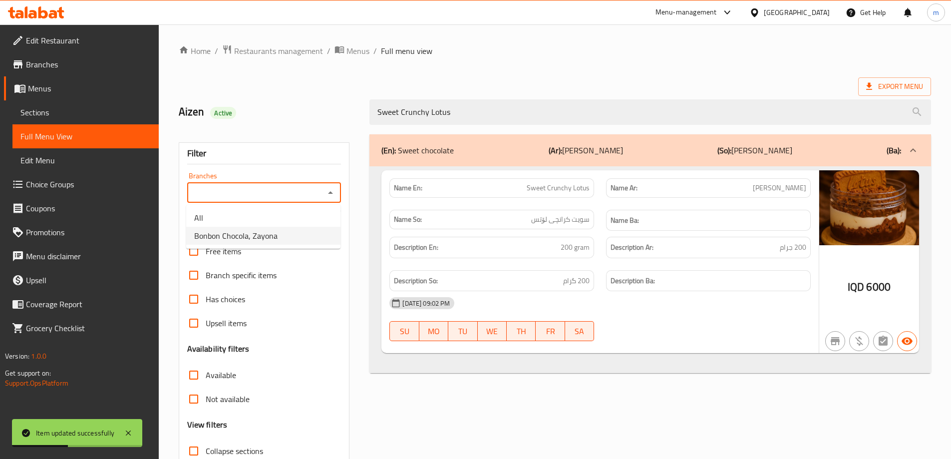
click at [243, 240] on span "Bonbon Chocola, Zayona" at bounding box center [235, 236] width 83 height 12
type input "Bonbon Chocola, Zayona"
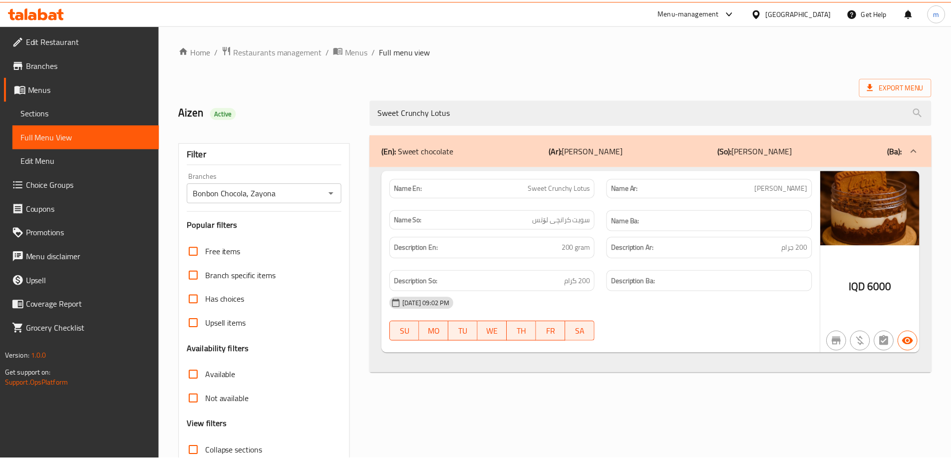
scroll to position [72, 0]
